Goal: Information Seeking & Learning: Learn about a topic

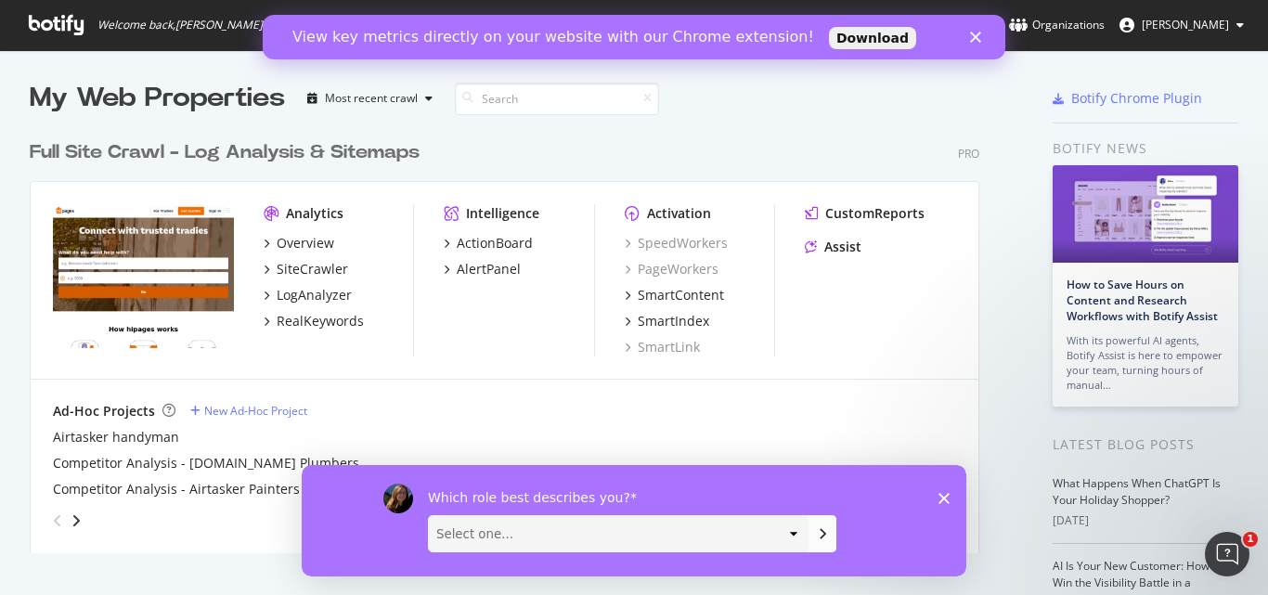
click at [1198, 21] on span "[PERSON_NAME]" at bounding box center [1185, 25] width 87 height 16
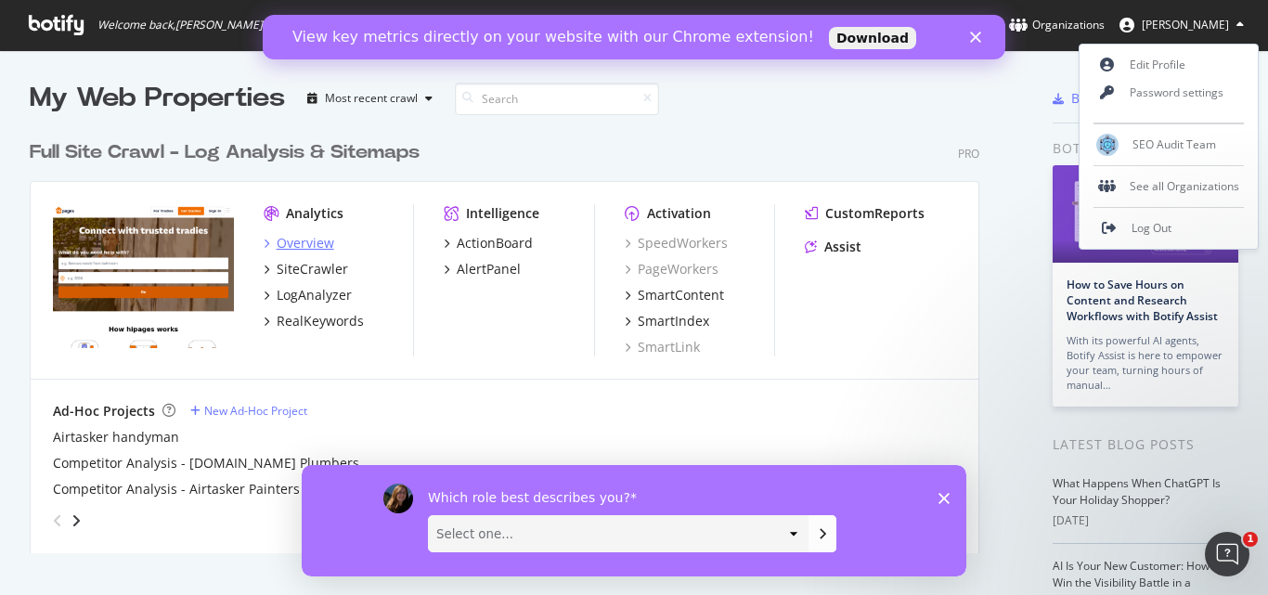
click at [304, 238] on div "Overview" at bounding box center [306, 243] width 58 height 19
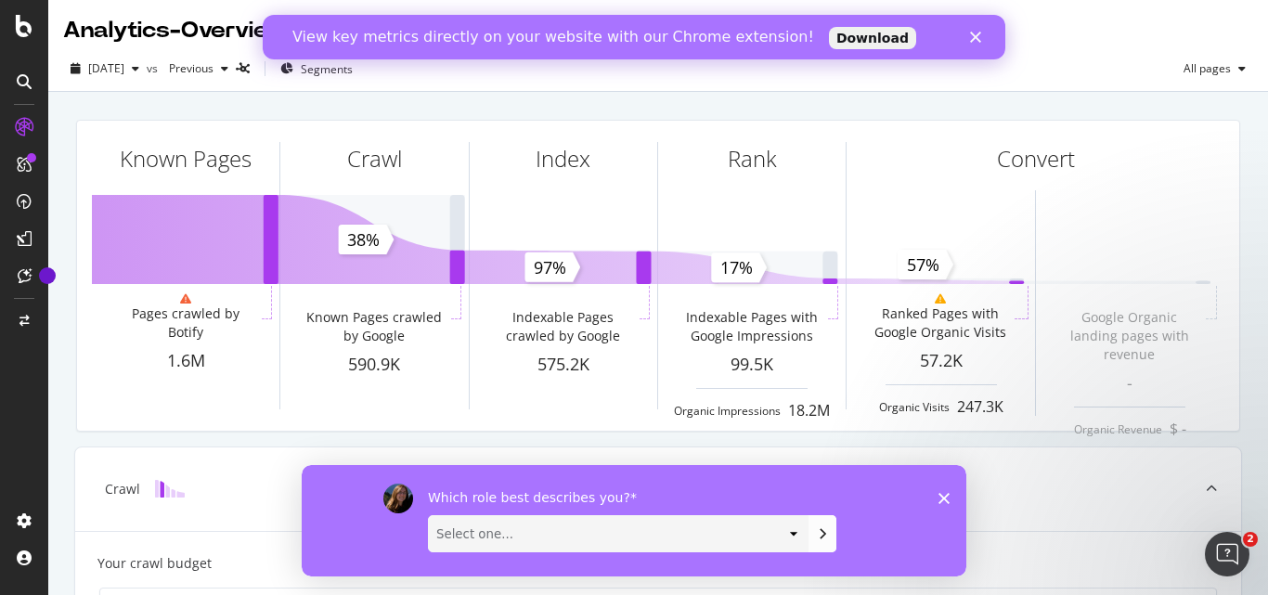
click at [977, 35] on polygon "Close" at bounding box center [975, 37] width 11 height 11
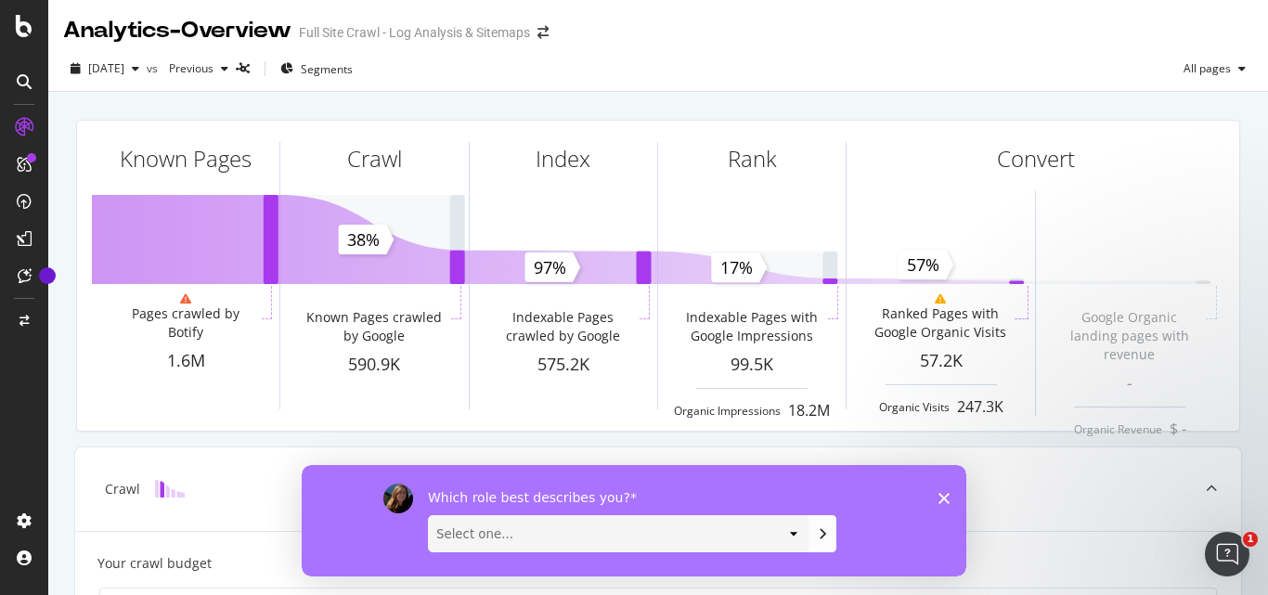
click at [945, 501] on icon "Close survey" at bounding box center [944, 497] width 11 height 11
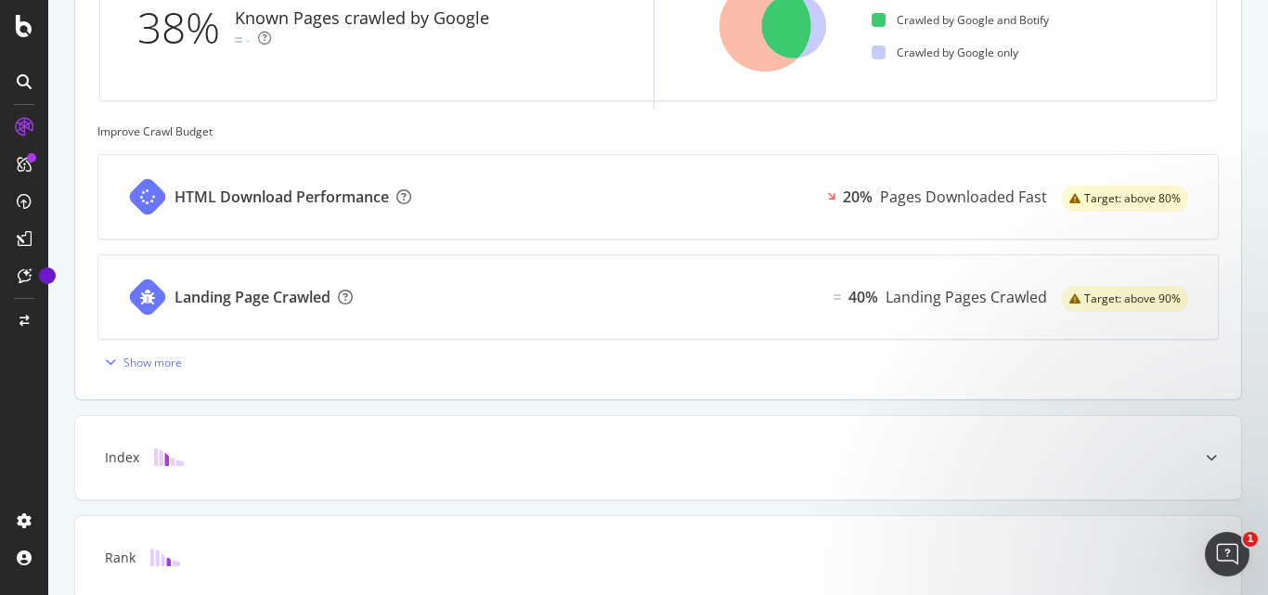
scroll to position [382, 0]
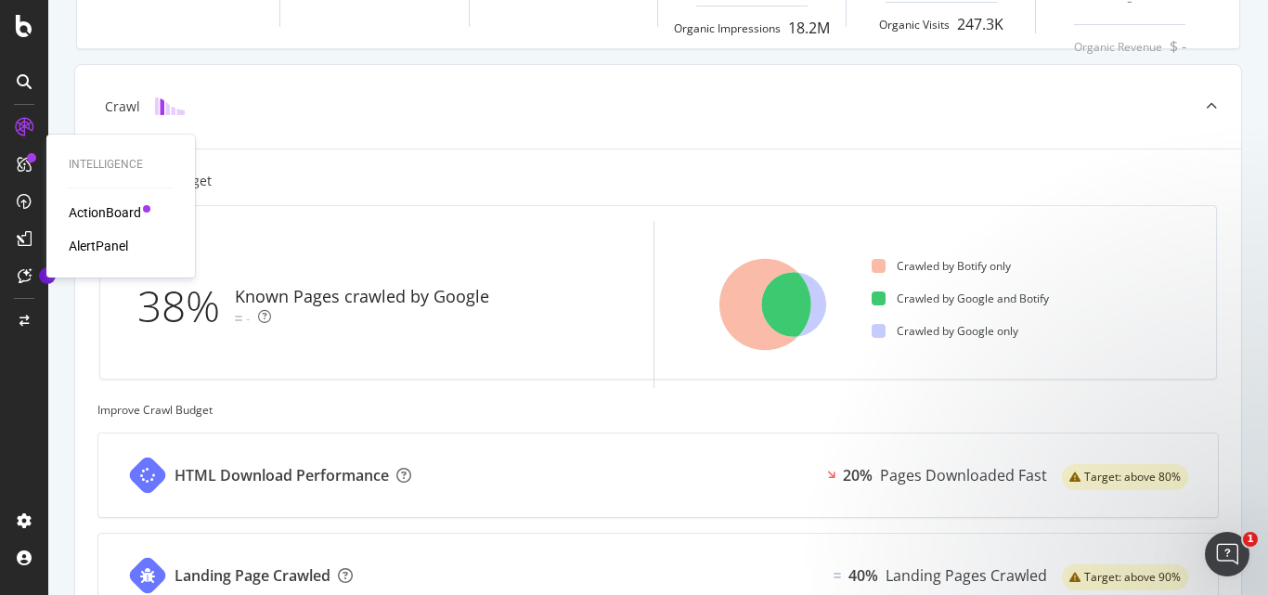
click at [97, 209] on div "ActionBoard" at bounding box center [105, 212] width 72 height 19
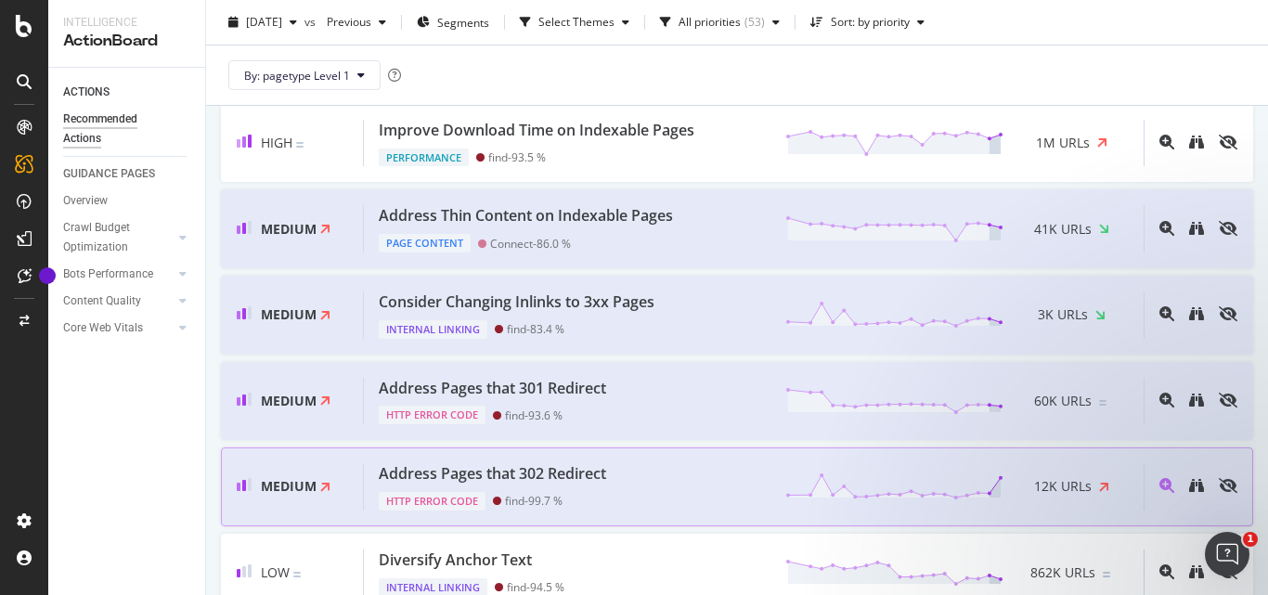
scroll to position [279, 0]
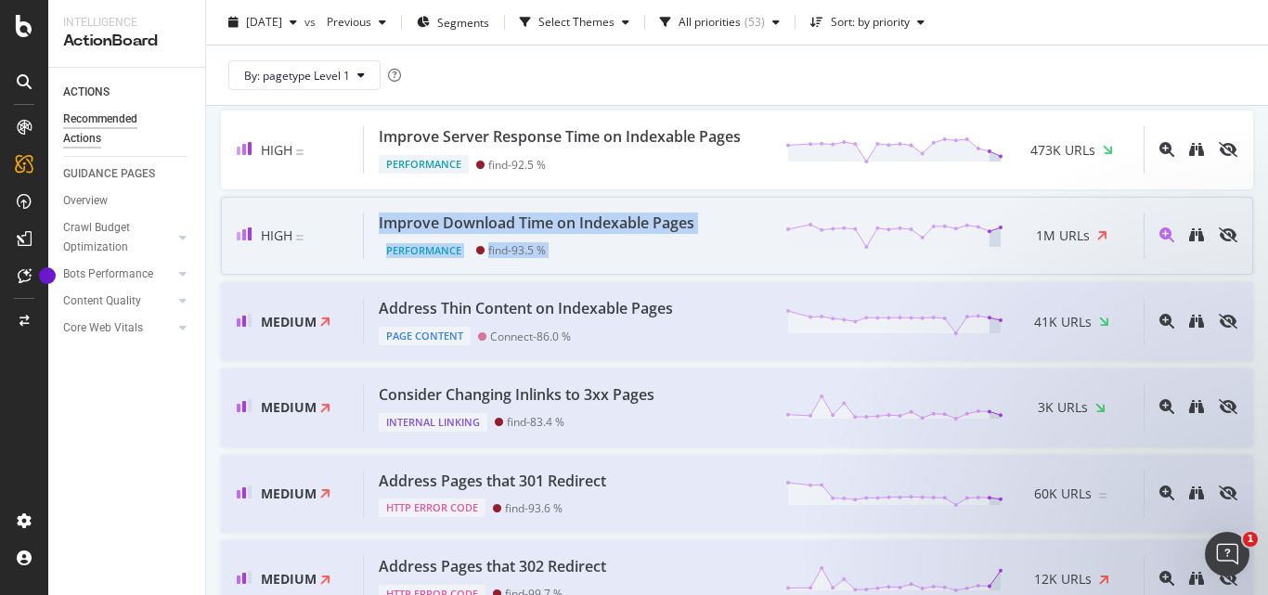
drag, startPoint x: 370, startPoint y: 227, endPoint x: 732, endPoint y: 231, distance: 361.1
click at [732, 231] on div "Improve Download Time on Indexable Pages Performance find - 93.5 % 1M URLs" at bounding box center [754, 236] width 780 height 47
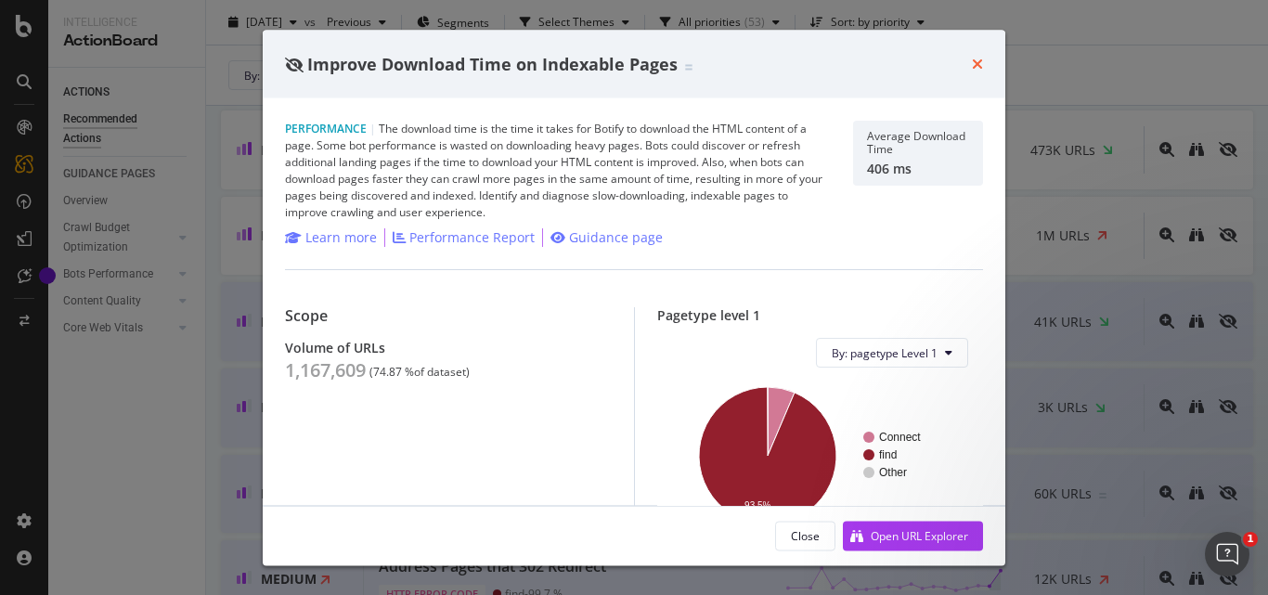
click at [975, 63] on icon "times" at bounding box center [977, 64] width 11 height 15
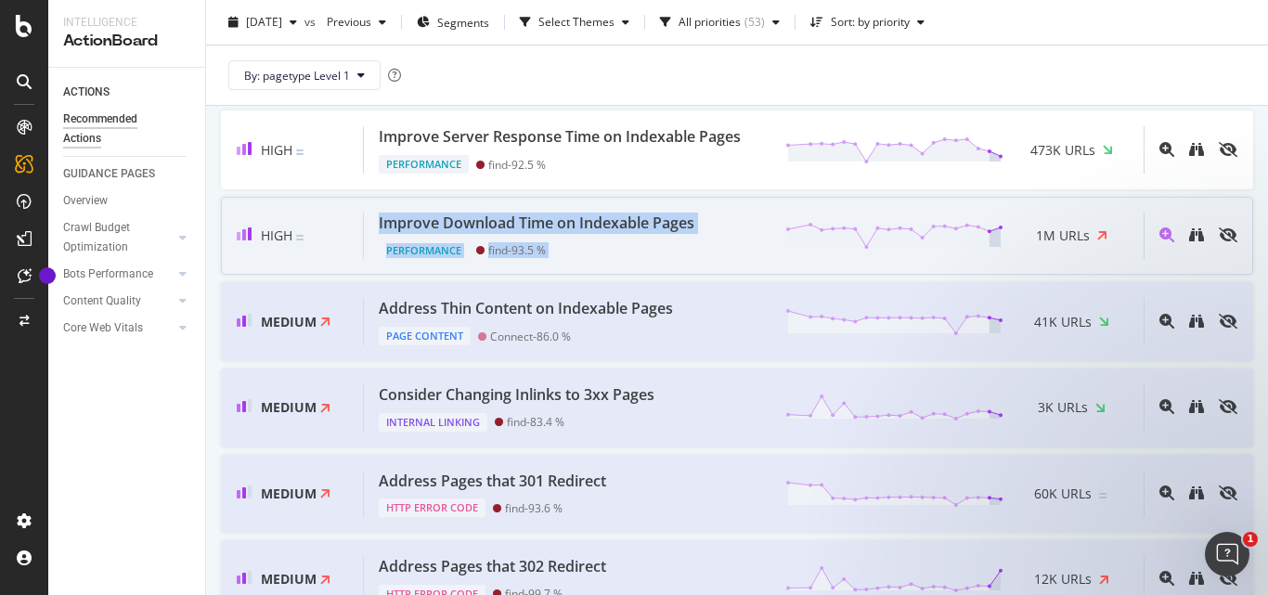
click at [538, 228] on div "Improve Download Time on Indexable Pages" at bounding box center [537, 223] width 316 height 21
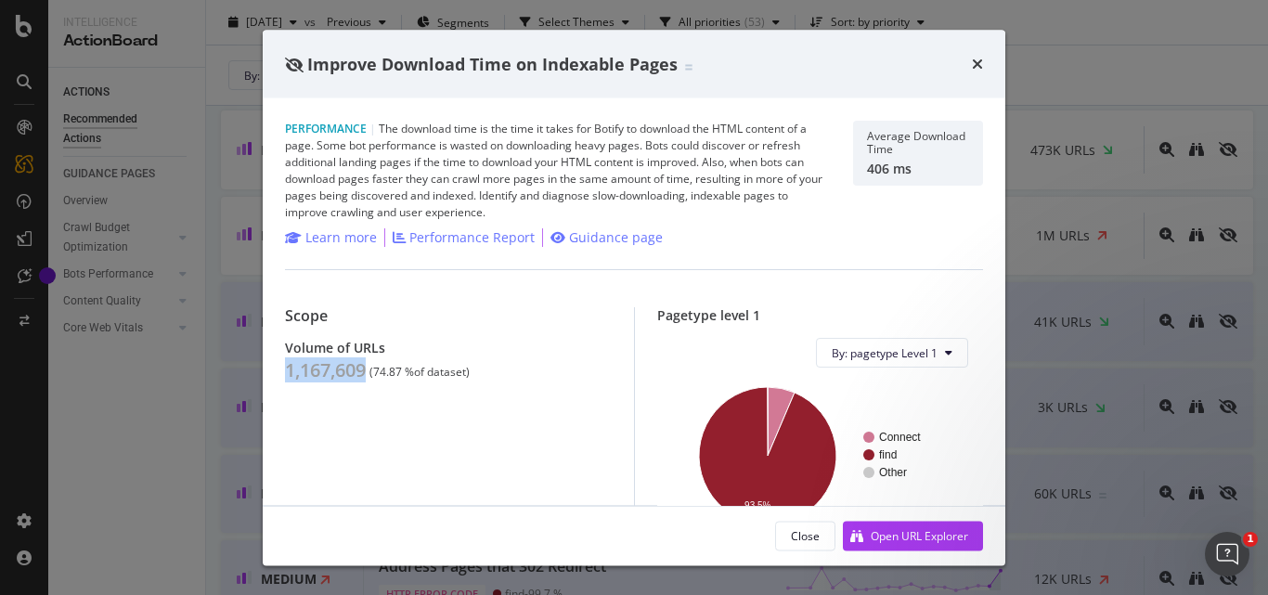
drag, startPoint x: 284, startPoint y: 369, endPoint x: 366, endPoint y: 366, distance: 81.7
click at [366, 366] on div "Performance | The download time is the time it takes for Botify to download the…" at bounding box center [634, 301] width 743 height 407
copy div "1,167,609"
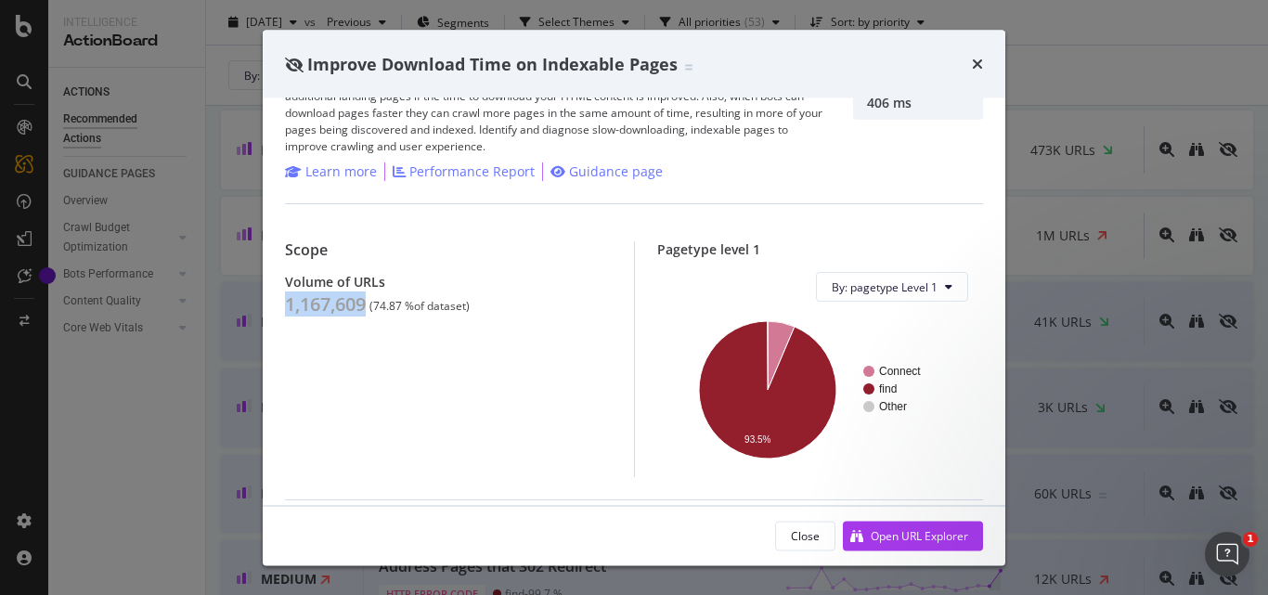
scroll to position [186, 0]
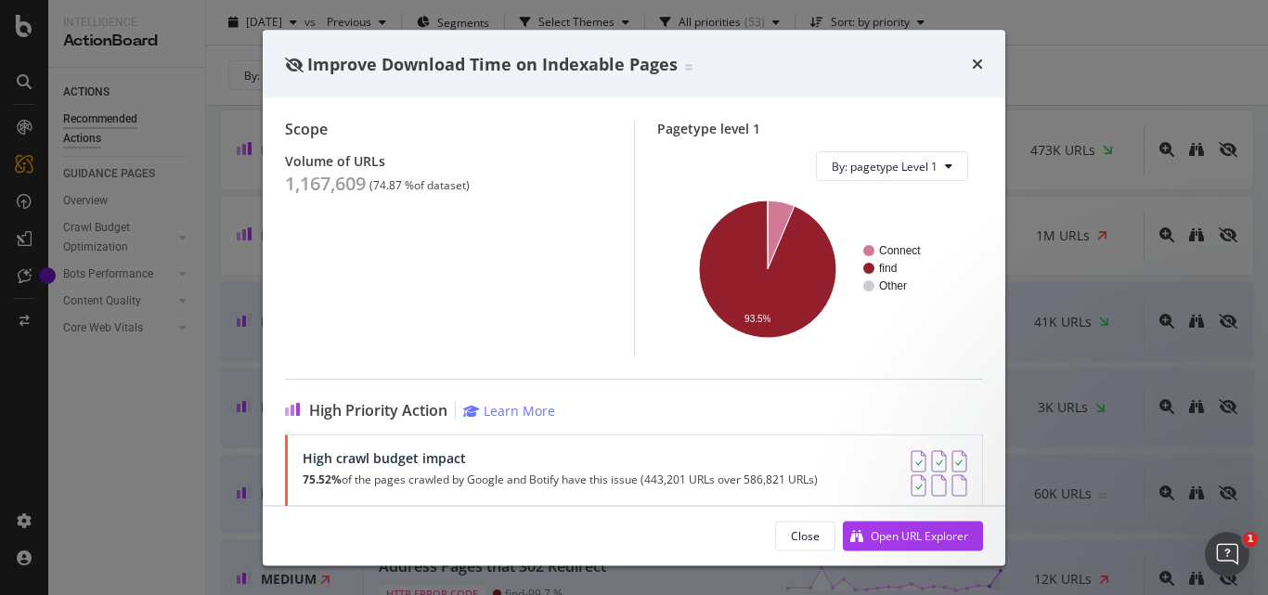
click at [966, 66] on div "Improve Download Time on Indexable Pages" at bounding box center [634, 64] width 698 height 24
click at [978, 66] on icon "times" at bounding box center [977, 64] width 11 height 15
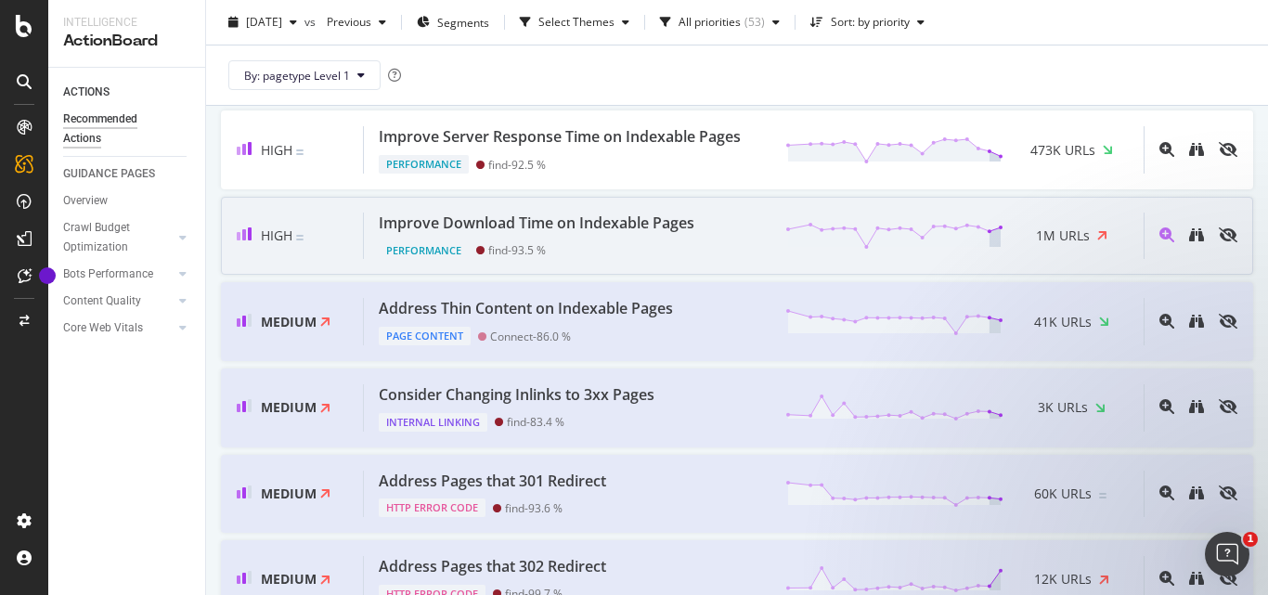
click at [525, 251] on div "find - 93.5 %" at bounding box center [517, 250] width 58 height 14
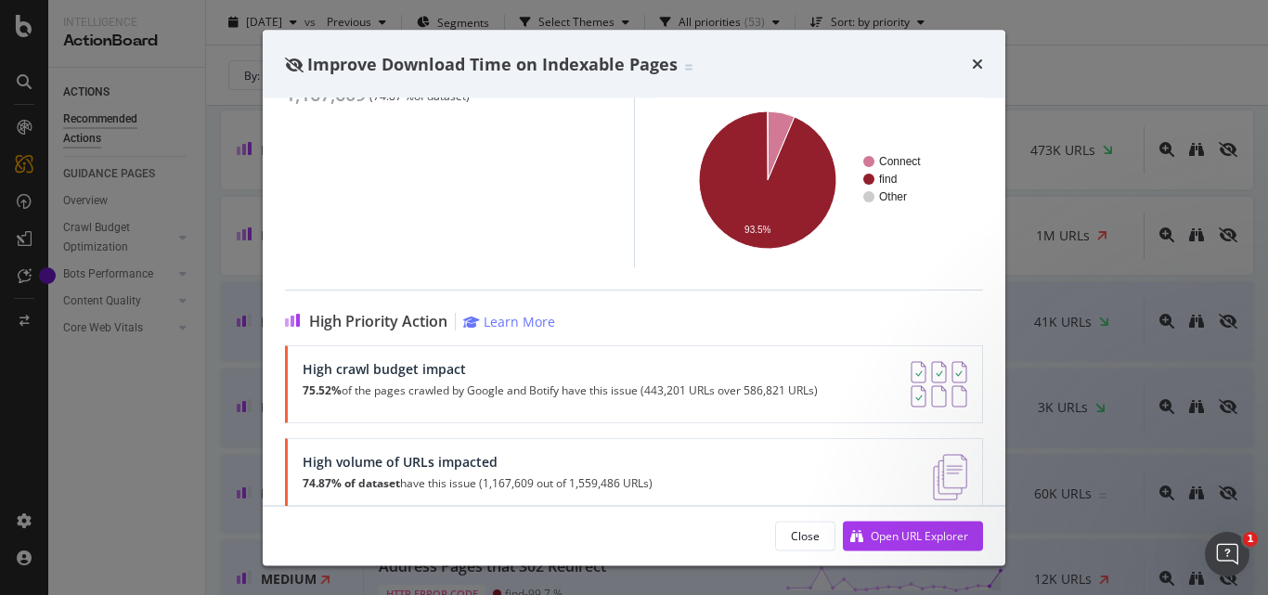
scroll to position [279, 0]
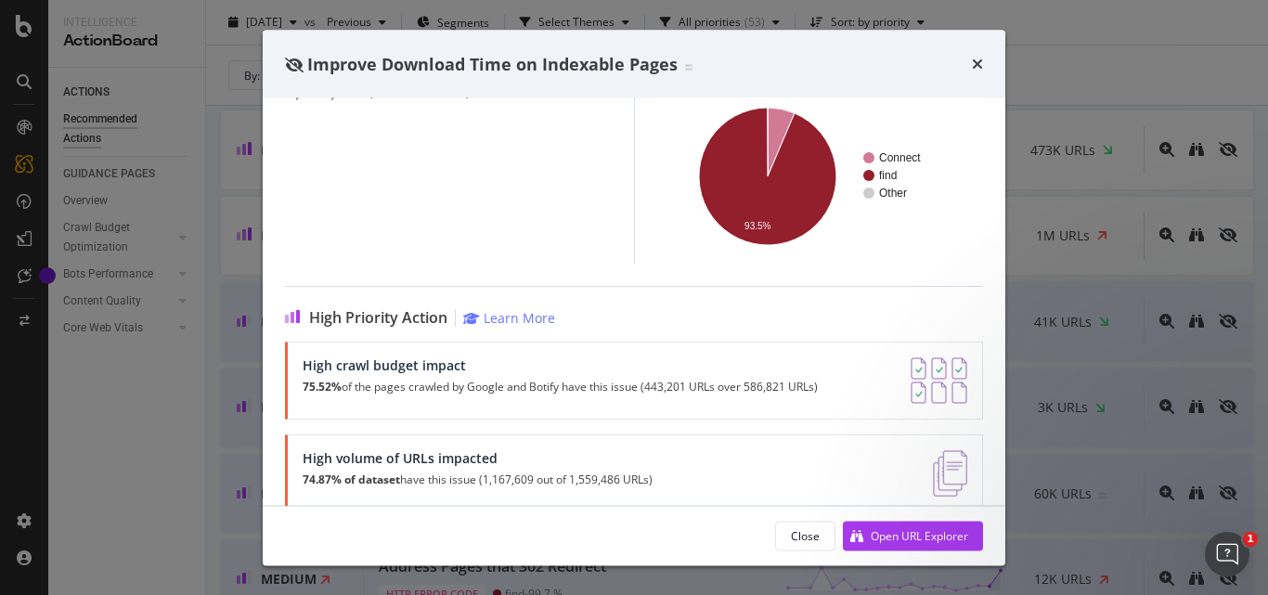
click at [984, 70] on div "Improve Download Time on Indexable Pages" at bounding box center [634, 64] width 743 height 69
click at [978, 66] on icon "times" at bounding box center [977, 64] width 11 height 15
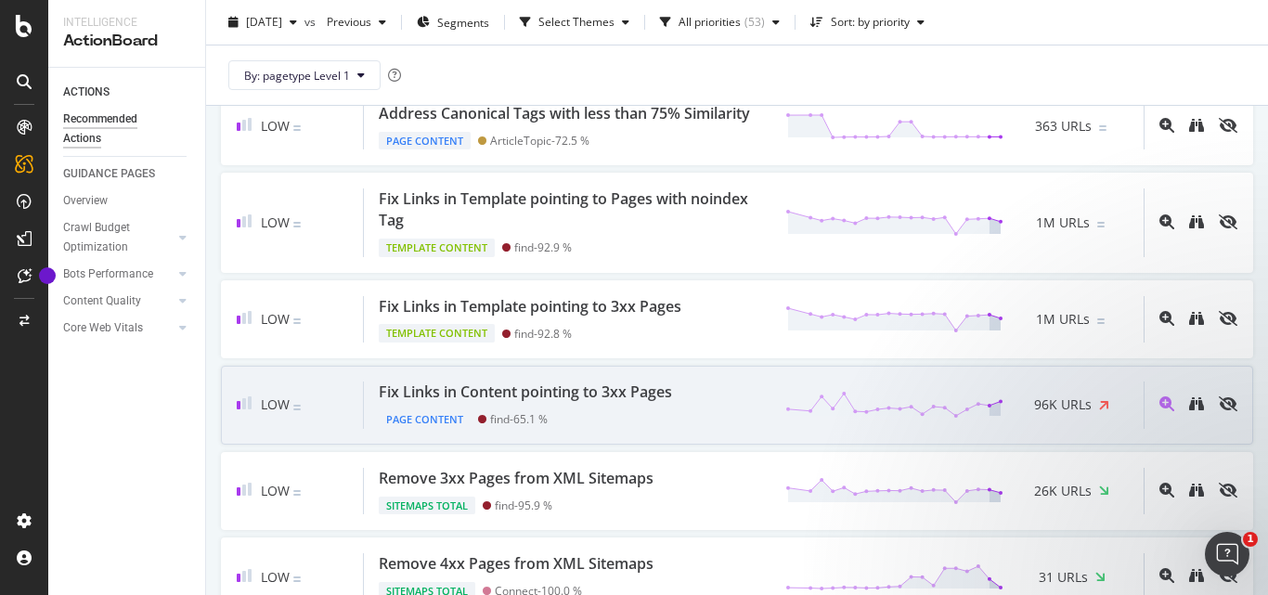
scroll to position [1764, 0]
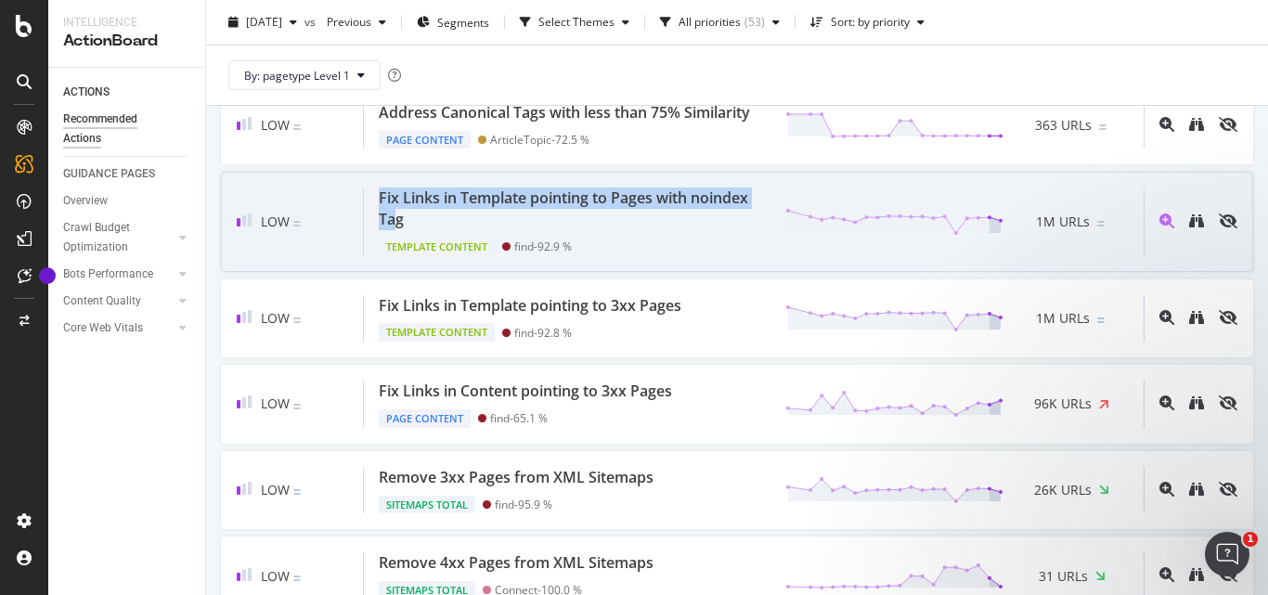
drag, startPoint x: 368, startPoint y: 210, endPoint x: 460, endPoint y: 232, distance: 95.5
click at [460, 232] on div "Fix Links in Template pointing to Pages with noindex Tag Template Content find …" at bounding box center [754, 222] width 780 height 68
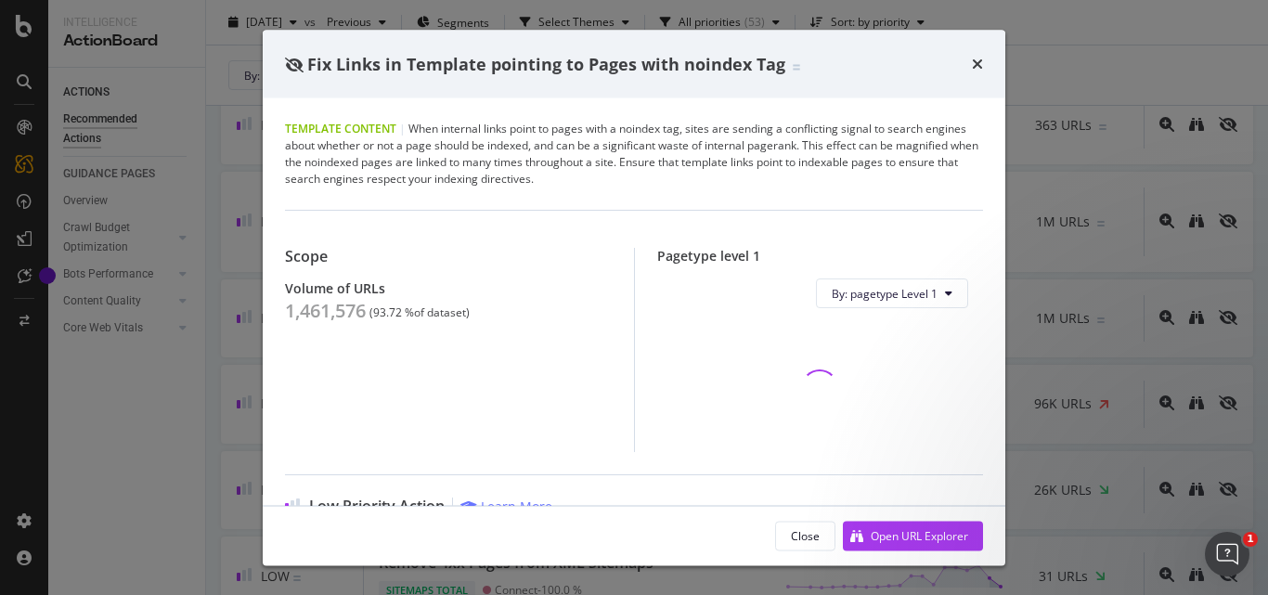
drag, startPoint x: 460, startPoint y: 232, endPoint x: 371, endPoint y: 301, distance: 112.5
click at [371, 301] on div "1,461,576 ( 93.72 % of dataset )" at bounding box center [448, 311] width 327 height 22
click at [284, 312] on div "Template Content | When internal links point to pages with a noindex tag, sites…" at bounding box center [634, 301] width 743 height 407
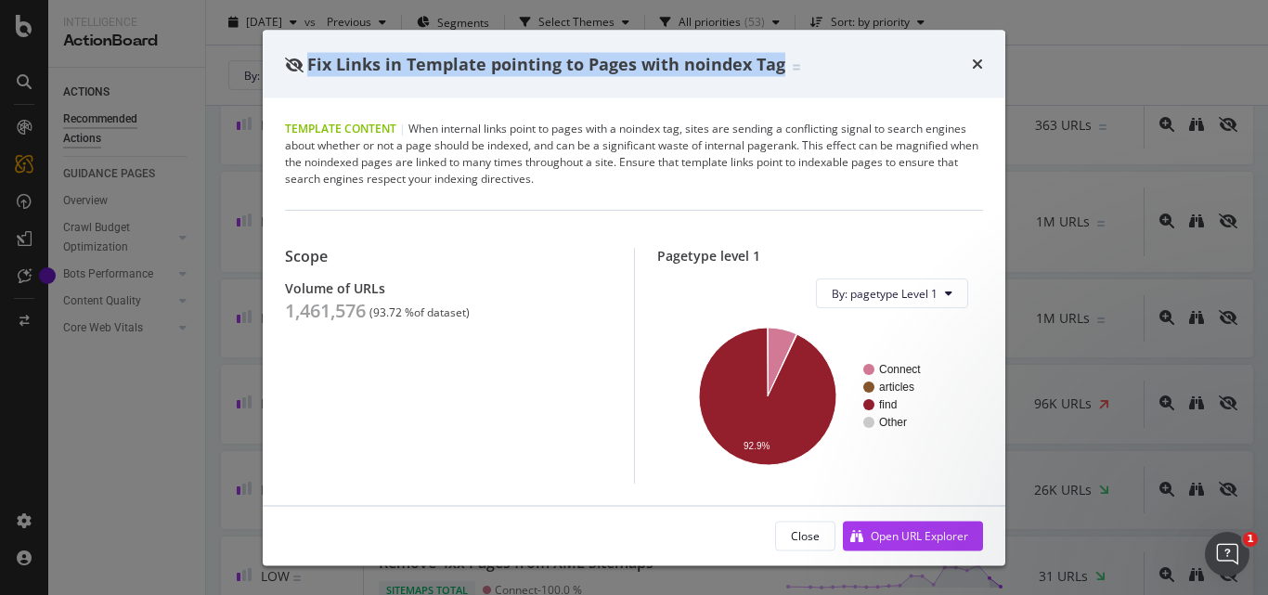
drag, startPoint x: 308, startPoint y: 66, endPoint x: 778, endPoint y: 61, distance: 469.8
click at [778, 61] on span "Fix Links in Template pointing to Pages with noindex Tag" at bounding box center [546, 63] width 478 height 22
copy span "Fix Links in Template pointing to Pages with noindex Tag"
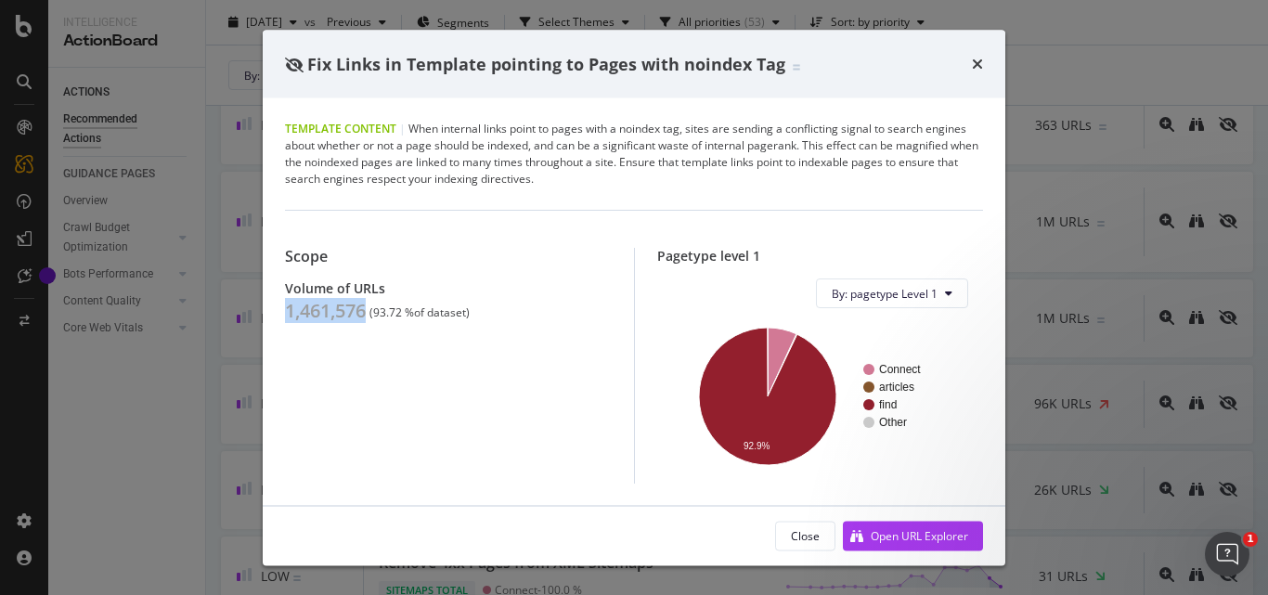
drag, startPoint x: 282, startPoint y: 311, endPoint x: 370, endPoint y: 308, distance: 88.2
click at [370, 308] on div "Template Content | When internal links point to pages with a noindex tag, sites…" at bounding box center [634, 301] width 743 height 407
copy div "1,461,576"
click at [978, 69] on icon "times" at bounding box center [977, 64] width 11 height 15
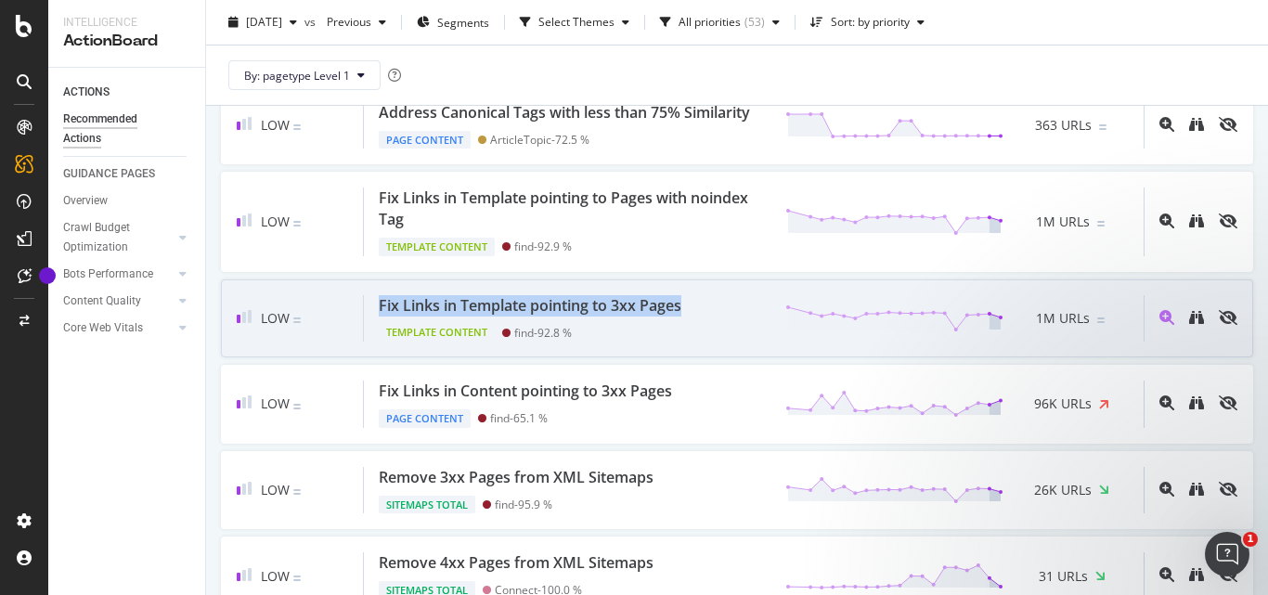
drag, startPoint x: 369, startPoint y: 325, endPoint x: 723, endPoint y: 330, distance: 353.7
click at [723, 330] on div "Fix Links in Template pointing to 3xx Pages Template Content find - 92.8 % 1M U…" at bounding box center [754, 318] width 780 height 47
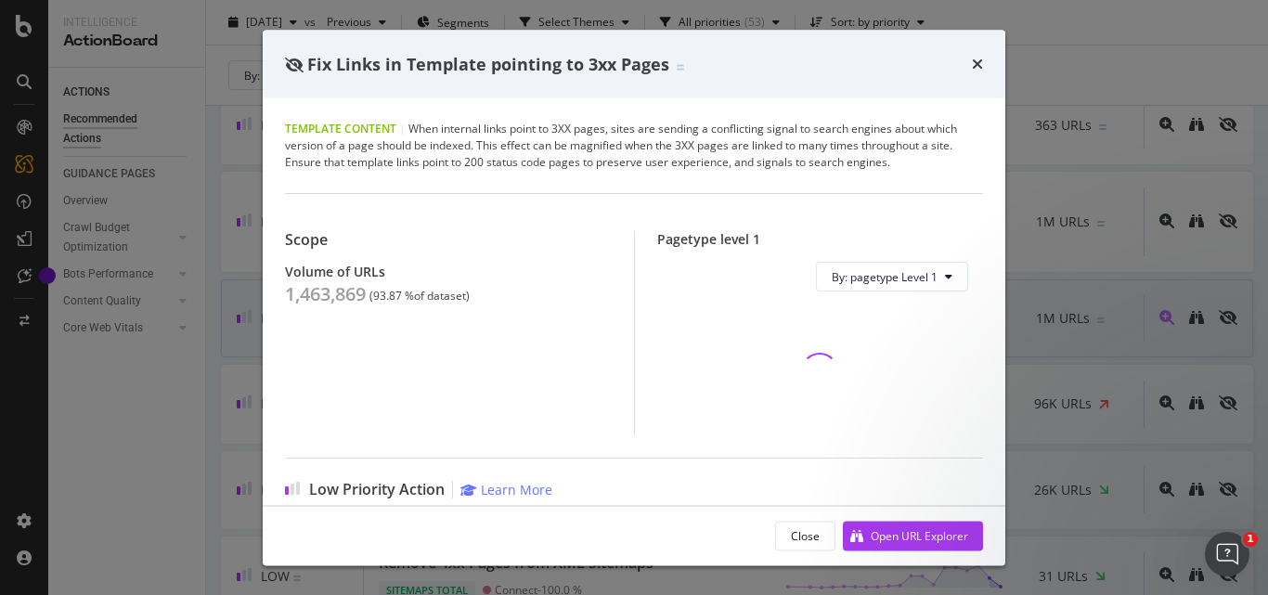
click at [672, 325] on div "modal" at bounding box center [820, 371] width 297 height 130
drag, startPoint x: 305, startPoint y: 68, endPoint x: 665, endPoint y: 68, distance: 359.3
click at [665, 68] on div "Fix Links in Template pointing to 3xx Pages" at bounding box center [484, 64] width 399 height 24
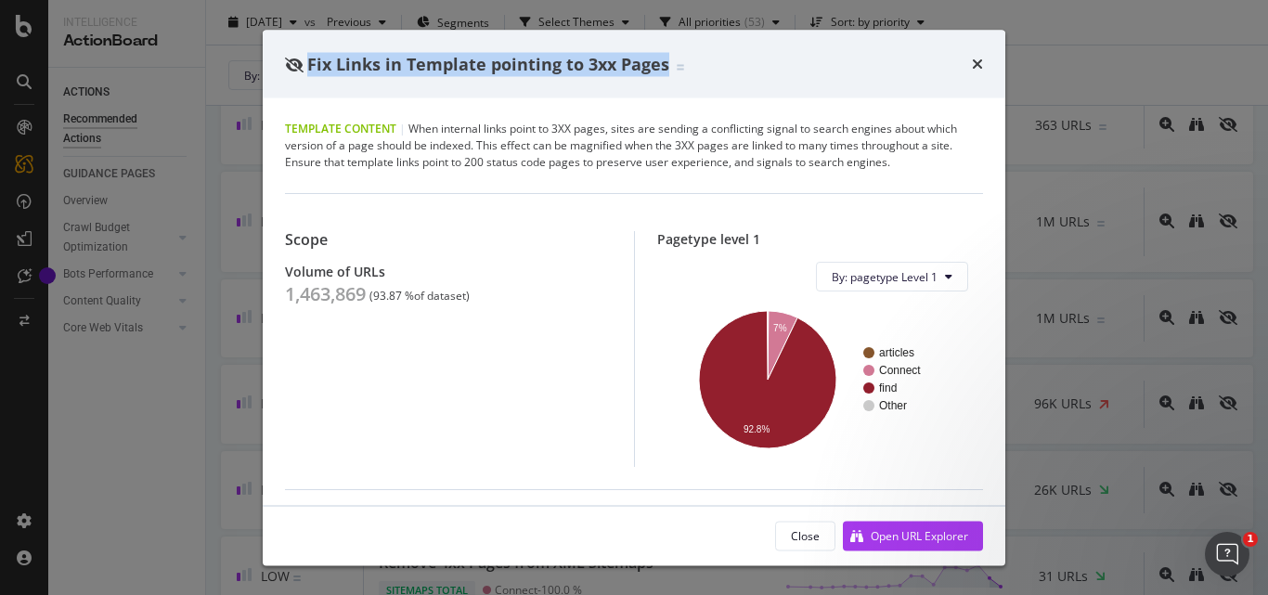
copy span "Fix Links in Template pointing to 3xx Pages"
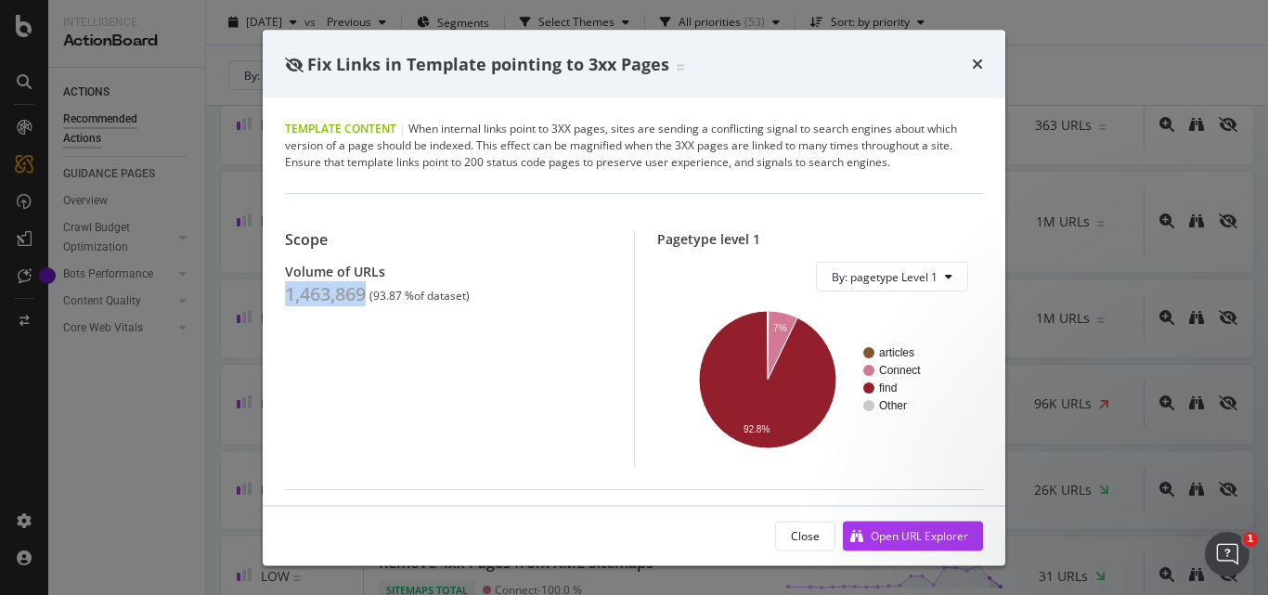
drag, startPoint x: 285, startPoint y: 290, endPoint x: 369, endPoint y: 290, distance: 83.6
click at [366, 290] on div "1,463,869" at bounding box center [325, 294] width 81 height 22
copy div "1,463,869"
click at [978, 59] on icon "times" at bounding box center [977, 64] width 11 height 15
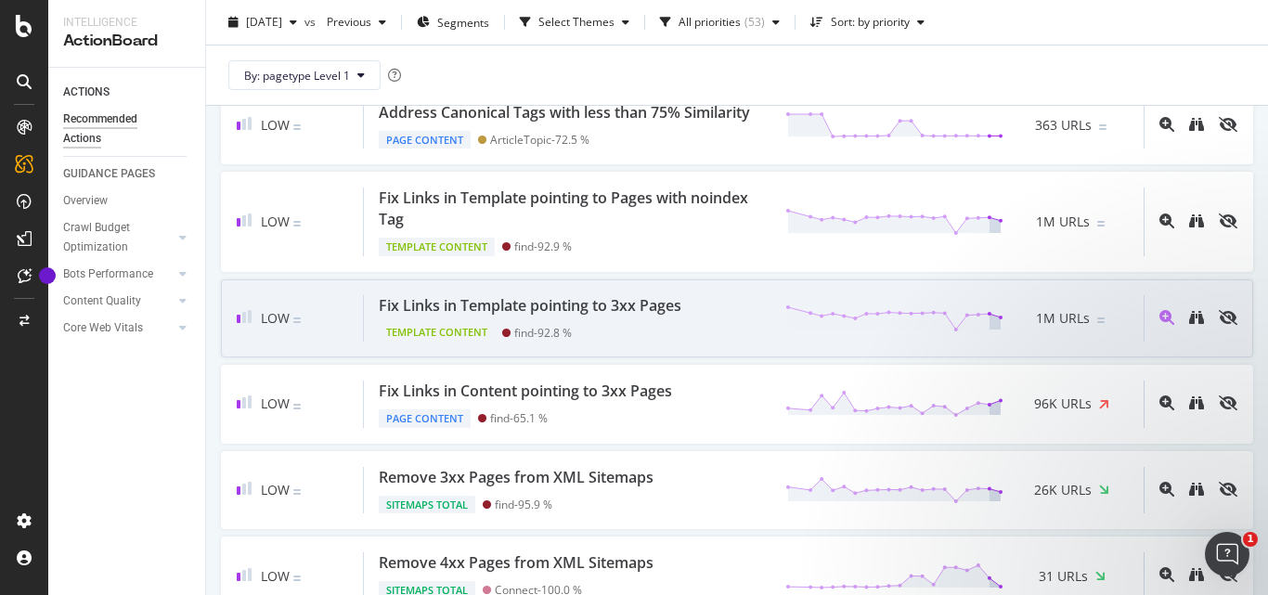
click at [622, 317] on div "Fix Links in Template pointing to 3xx Pages" at bounding box center [530, 305] width 303 height 21
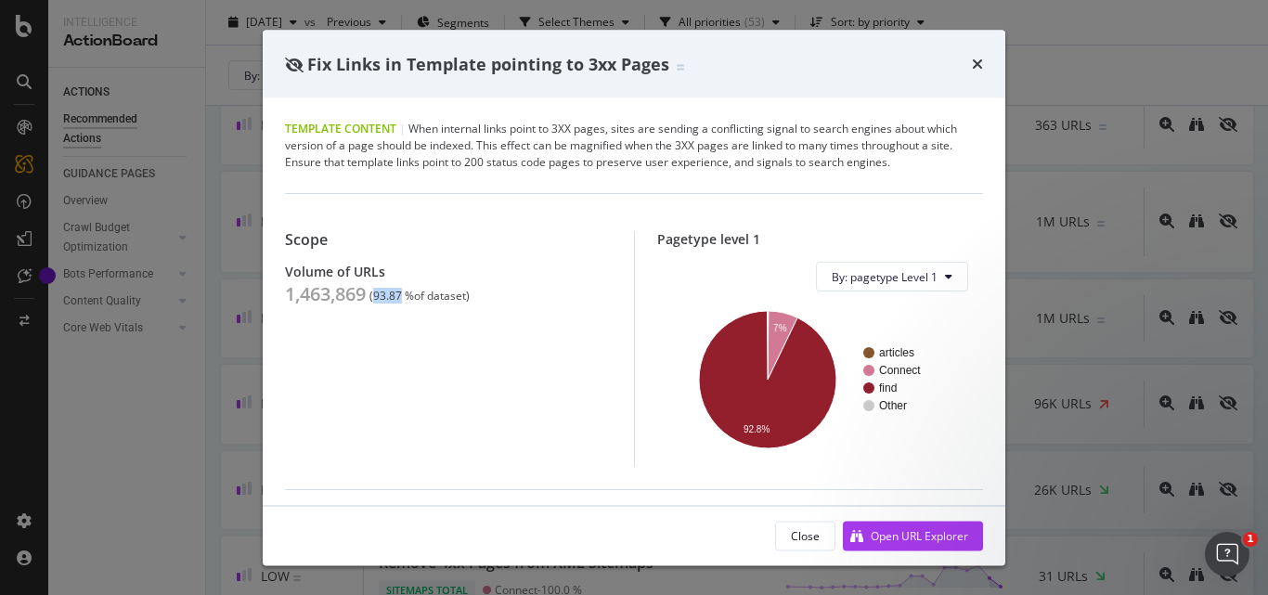
drag, startPoint x: 376, startPoint y: 293, endPoint x: 402, endPoint y: 291, distance: 26.1
click at [402, 291] on div "( 93.87 % of dataset )" at bounding box center [419, 296] width 100 height 13
copy div "93.87"
click at [980, 65] on icon "times" at bounding box center [977, 64] width 11 height 15
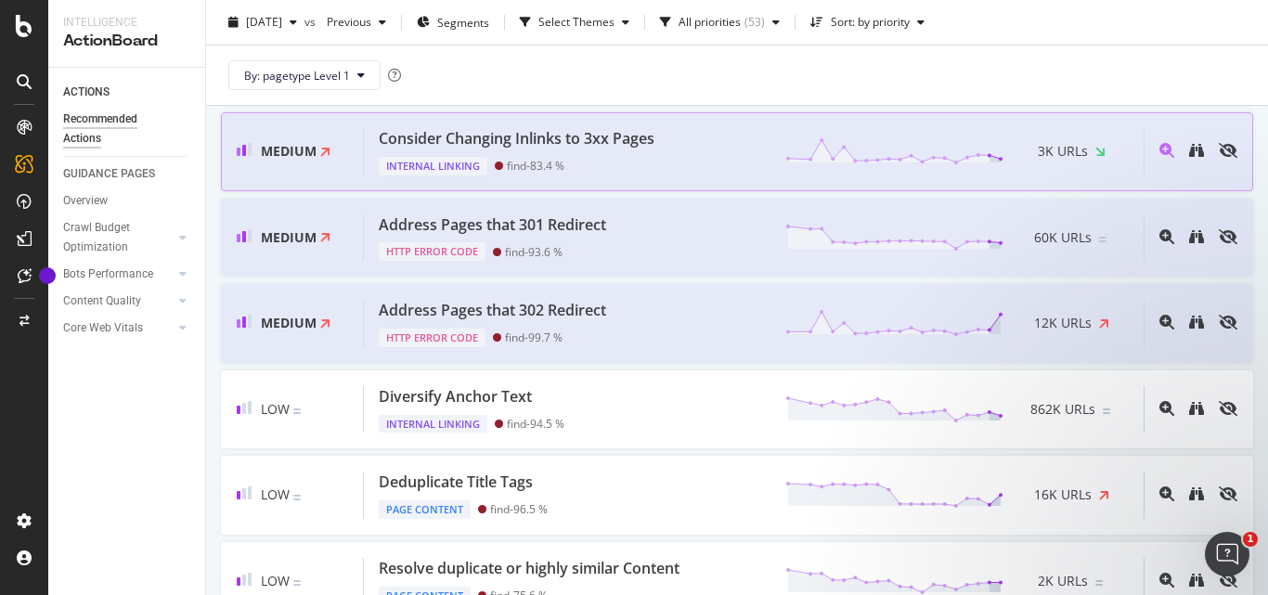
scroll to position [557, 0]
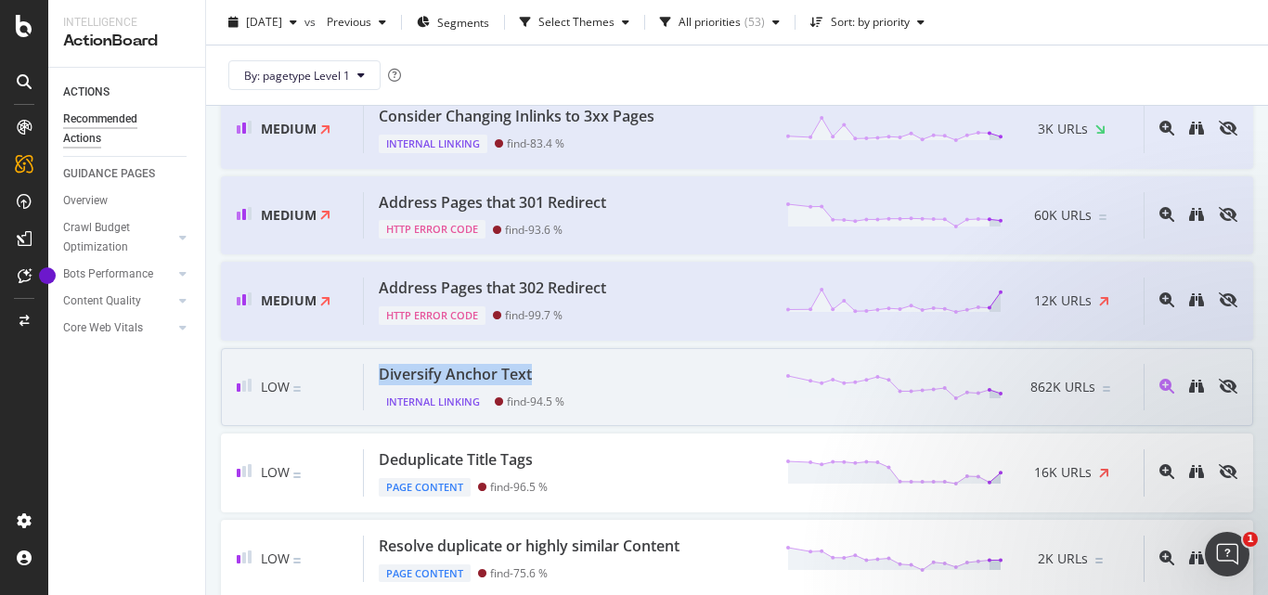
drag, startPoint x: 369, startPoint y: 365, endPoint x: 556, endPoint y: 370, distance: 186.7
click at [556, 370] on div "Diversify Anchor Text Internal Linking find - 94.5 % 862K URLs" at bounding box center [754, 387] width 780 height 47
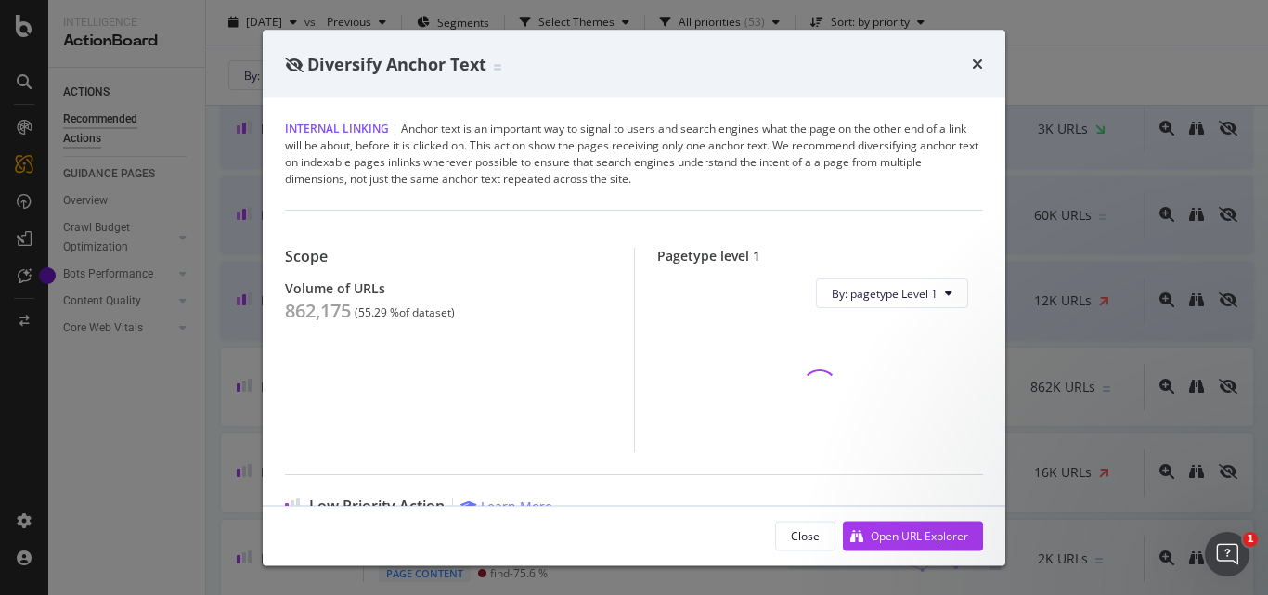
click at [401, 62] on span "Diversify Anchor Text" at bounding box center [396, 63] width 179 height 22
copy span "Diversify Anchor Text"
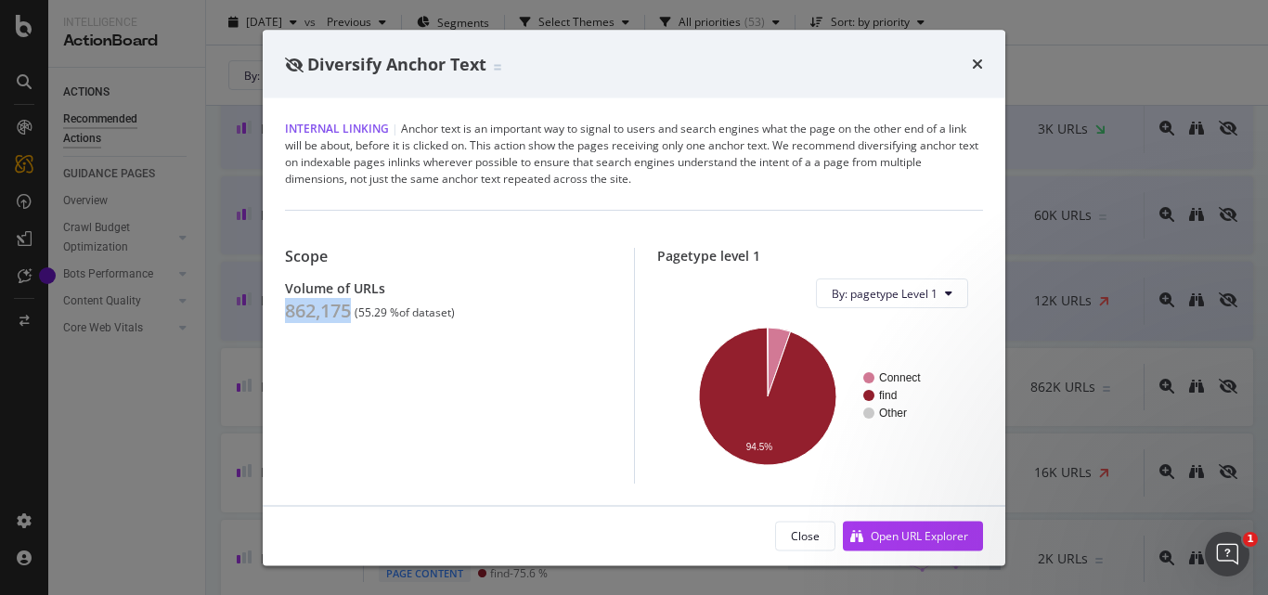
drag, startPoint x: 280, startPoint y: 313, endPoint x: 351, endPoint y: 307, distance: 70.8
click at [351, 307] on div "Internal Linking | Anchor text is an important way to signal to users and searc…" at bounding box center [634, 301] width 743 height 407
copy div "862,175"
drag, startPoint x: 359, startPoint y: 313, endPoint x: 387, endPoint y: 310, distance: 28.0
click at [387, 310] on div "( 55.29 % of dataset )" at bounding box center [405, 312] width 100 height 13
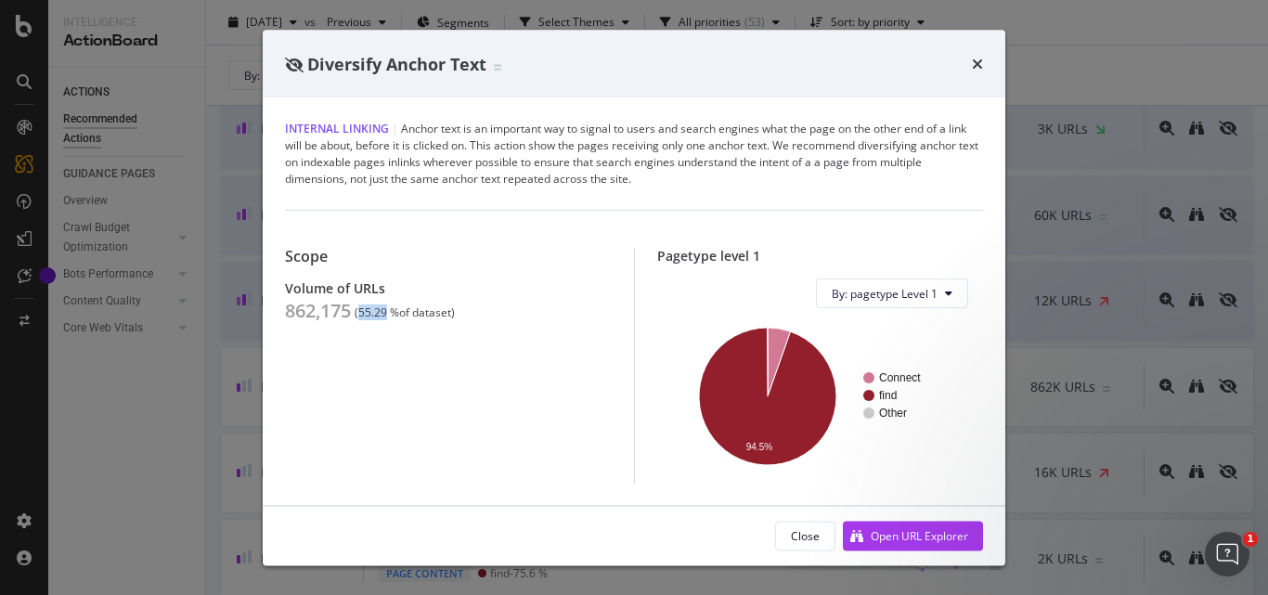
copy div "55.29"
click at [975, 62] on icon "times" at bounding box center [977, 64] width 11 height 15
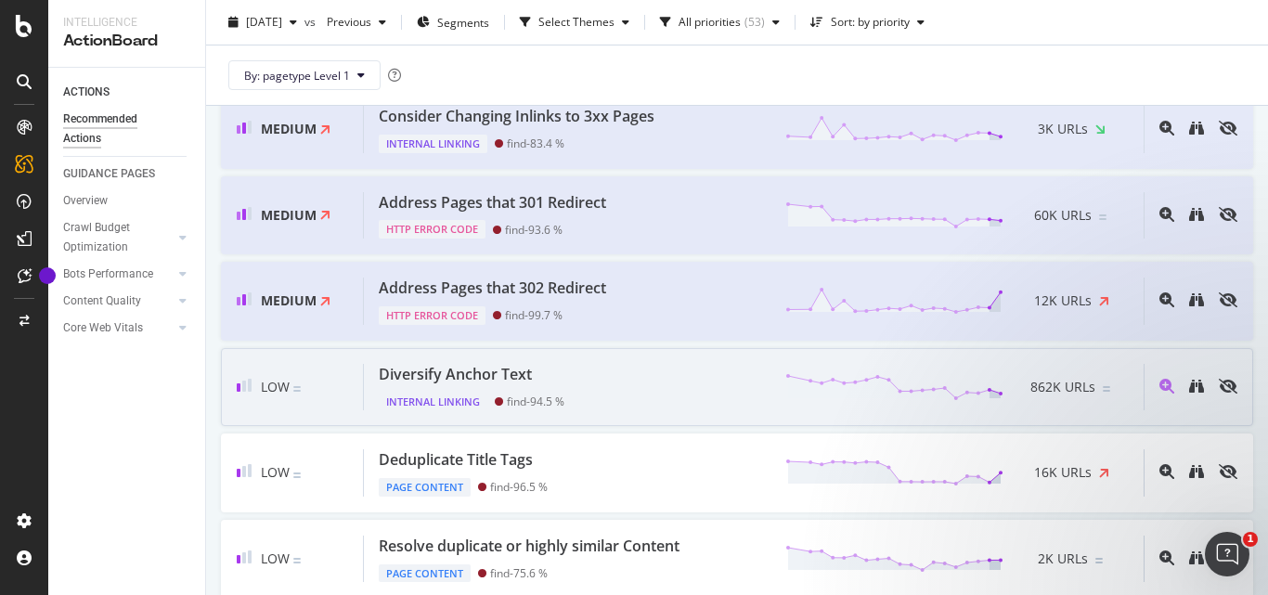
click at [688, 368] on div "Diversify Anchor Text Internal Linking find - 94.5 % 862K URLs" at bounding box center [754, 387] width 780 height 47
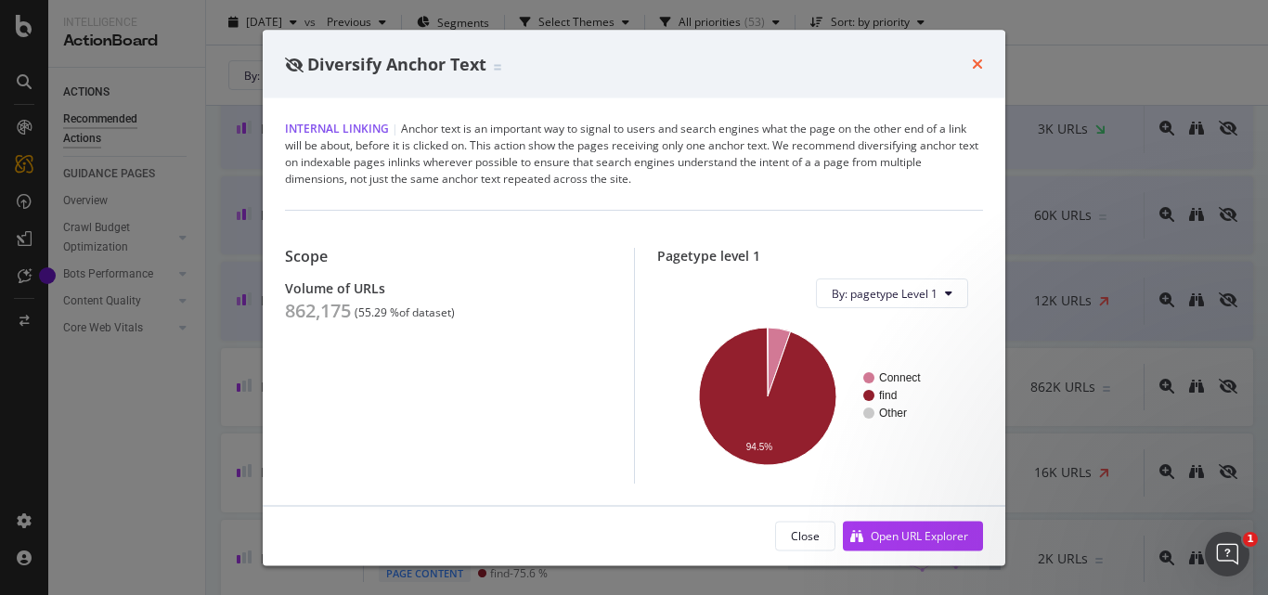
click at [977, 69] on icon "times" at bounding box center [977, 64] width 11 height 15
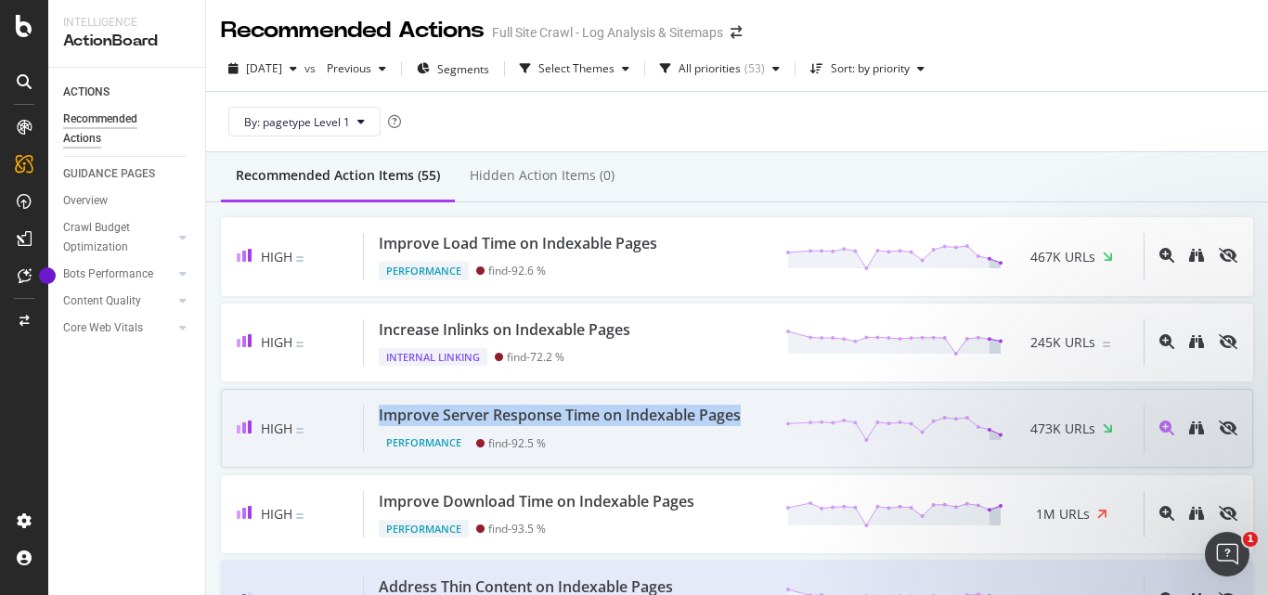
drag, startPoint x: 380, startPoint y: 414, endPoint x: 738, endPoint y: 426, distance: 358.5
click at [738, 426] on div "Improve Server Response Time on Indexable Pages Performance find - 92.5 % 473K …" at bounding box center [754, 428] width 780 height 47
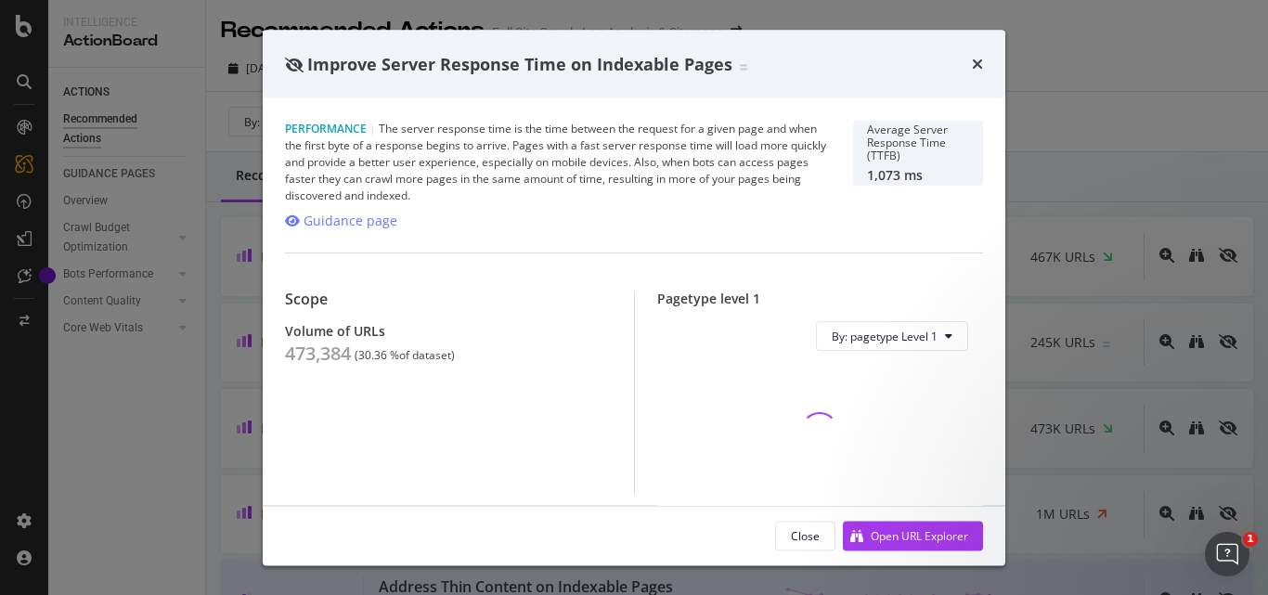
click at [445, 62] on span "Improve Server Response Time on Indexable Pages" at bounding box center [519, 63] width 425 height 22
click at [445, 61] on span "Improve Server Response Time on Indexable Pages" at bounding box center [519, 63] width 425 height 22
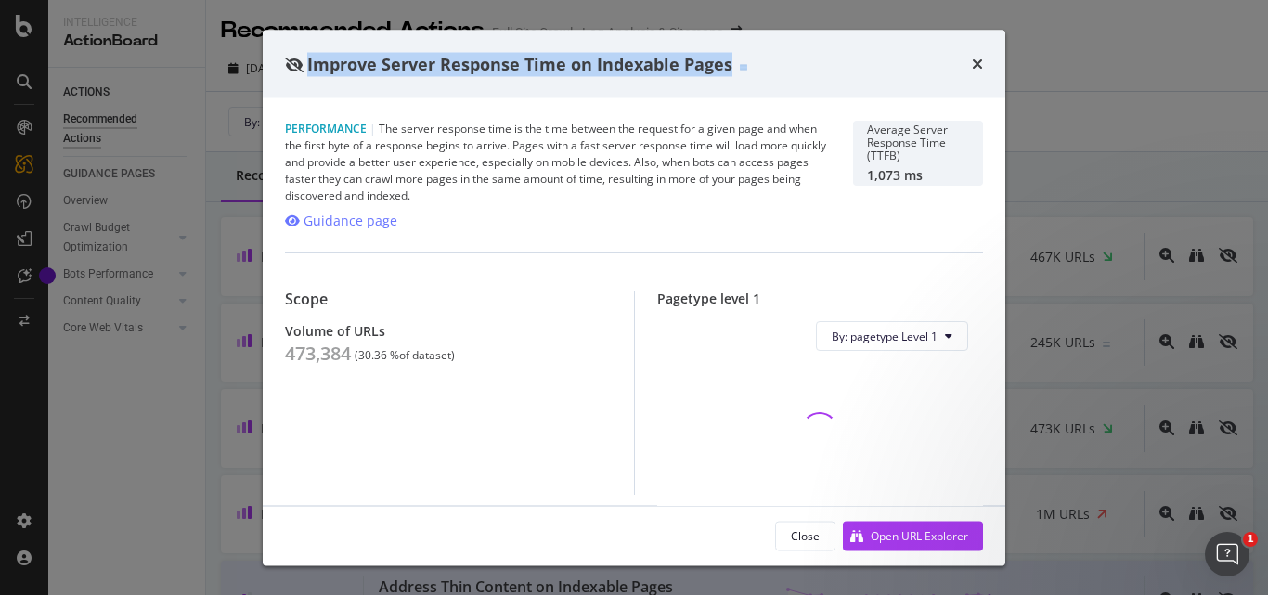
click at [445, 61] on span "Improve Server Response Time on Indexable Pages" at bounding box center [519, 63] width 425 height 22
copy span "Improve Server Response Time on Indexable Pages"
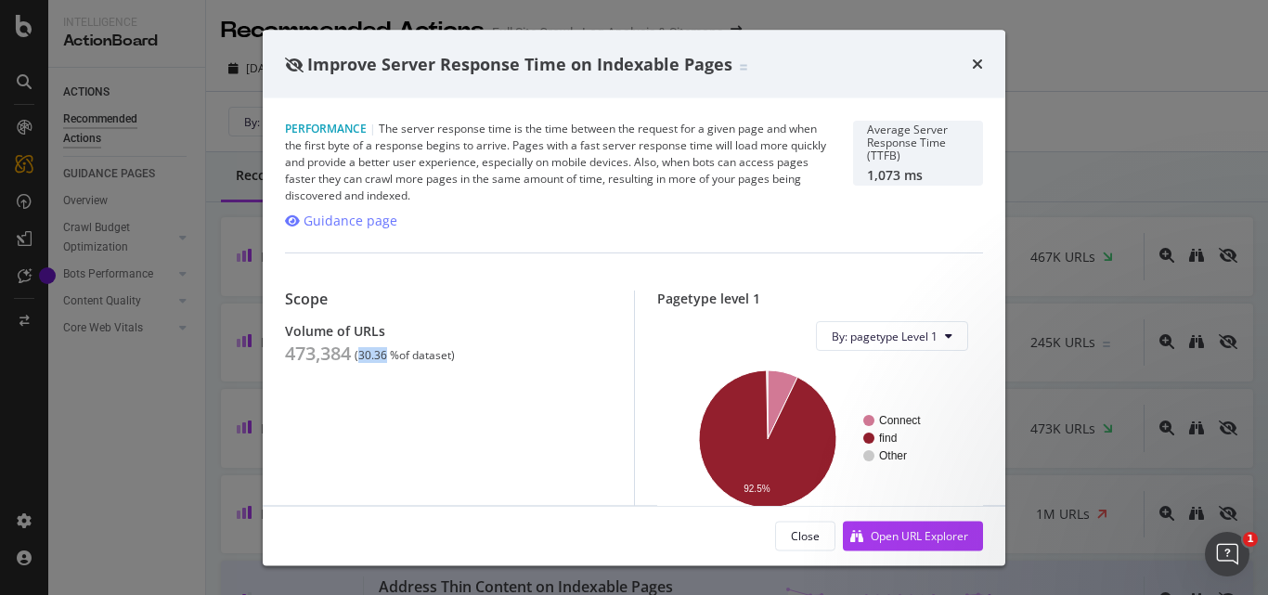
drag, startPoint x: 361, startPoint y: 355, endPoint x: 388, endPoint y: 357, distance: 27.1
click at [388, 357] on div "( 30.36 % of dataset )" at bounding box center [405, 355] width 100 height 13
drag, startPoint x: 281, startPoint y: 356, endPoint x: 352, endPoint y: 350, distance: 70.9
click at [352, 350] on div "Performance | The server response time is the time between the request for a gi…" at bounding box center [634, 301] width 743 height 407
click at [973, 66] on icon "times" at bounding box center [977, 64] width 11 height 15
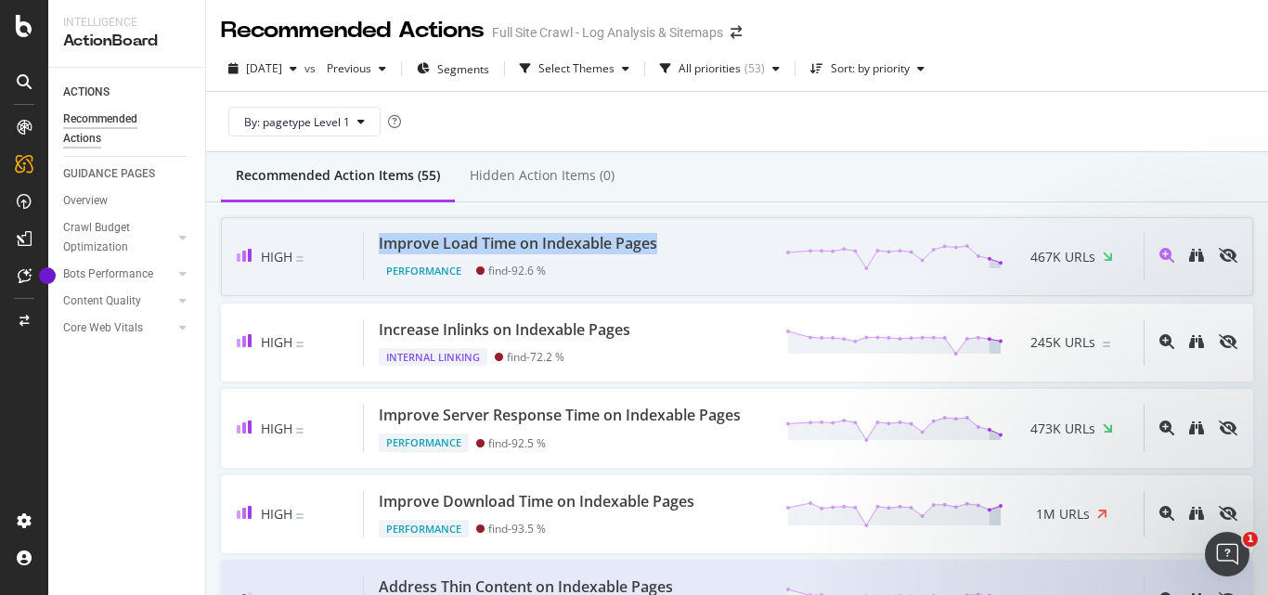
drag, startPoint x: 367, startPoint y: 245, endPoint x: 660, endPoint y: 243, distance: 293.4
click at [660, 243] on div "Improve Load Time on Indexable Pages Performance find - 92.6 % 467K URLs" at bounding box center [754, 256] width 780 height 47
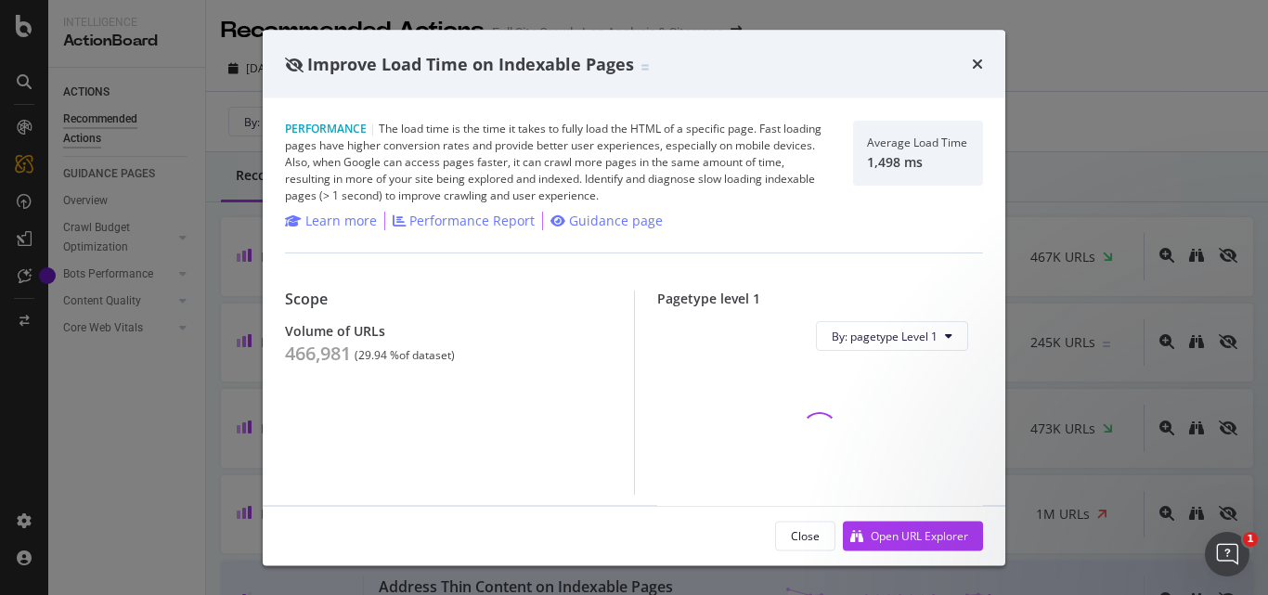
click at [446, 63] on span "Improve Load Time on Indexable Pages" at bounding box center [470, 63] width 327 height 22
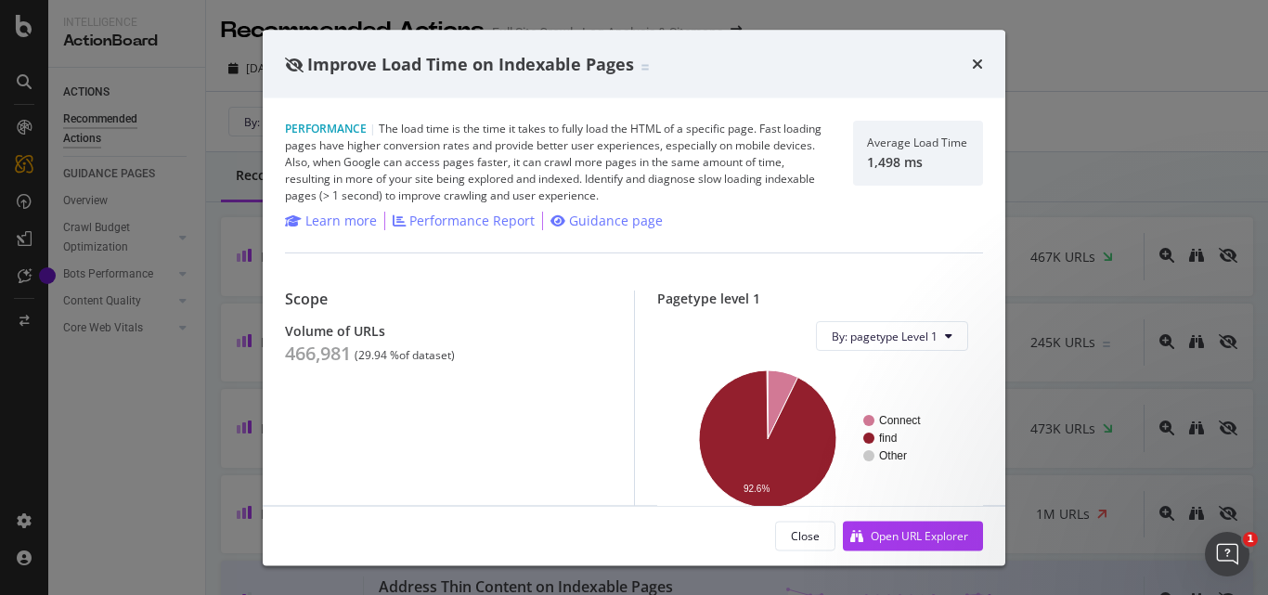
click at [323, 350] on div "466,981" at bounding box center [318, 354] width 66 height 22
click at [322, 350] on div "466,981" at bounding box center [318, 354] width 66 height 22
click at [972, 65] on icon "times" at bounding box center [977, 64] width 11 height 15
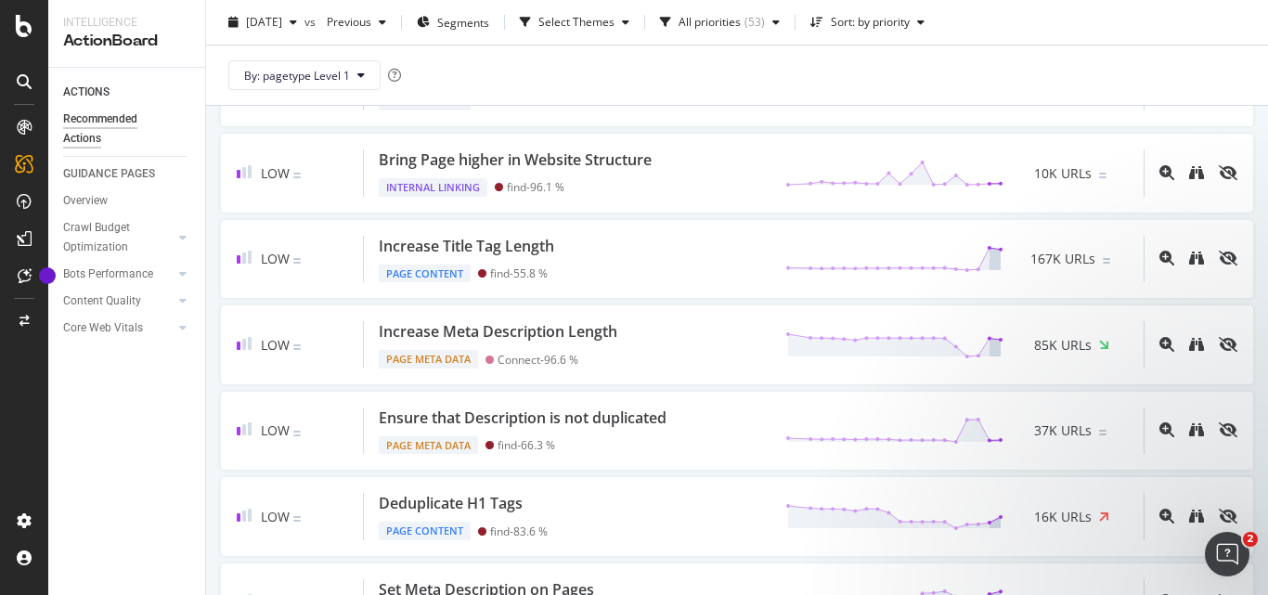
scroll to position [1021, 0]
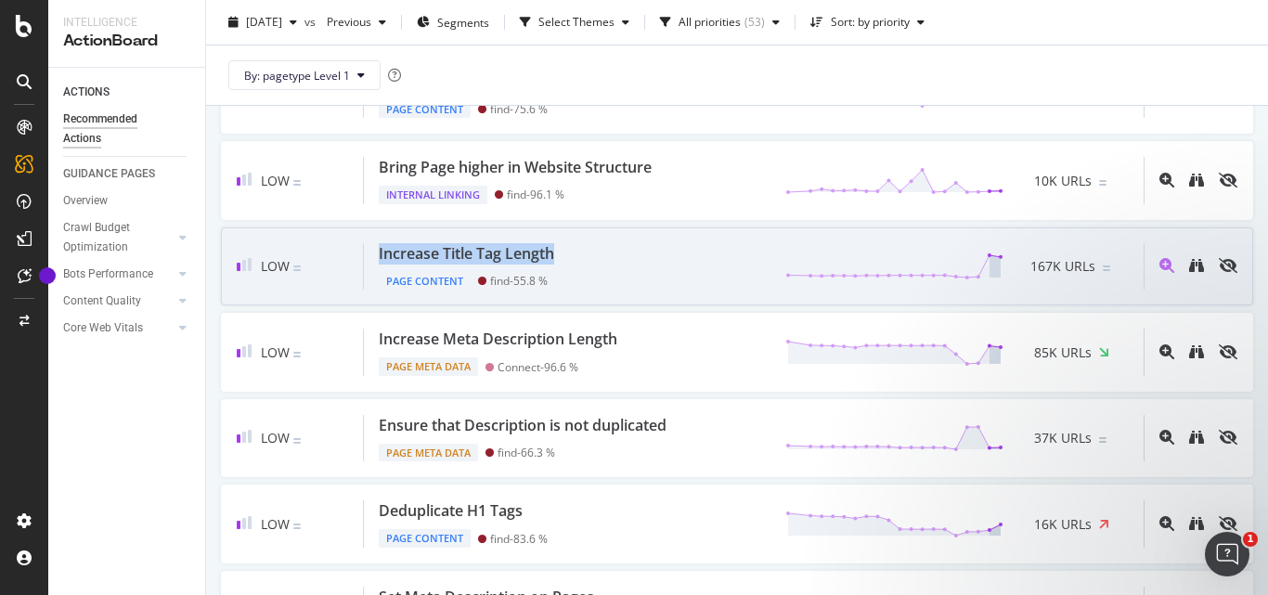
drag, startPoint x: 366, startPoint y: 250, endPoint x: 582, endPoint y: 257, distance: 216.4
click at [582, 257] on div "Increase Title Tag Length Page Content find - 55.8 % 167K URLs" at bounding box center [754, 266] width 780 height 47
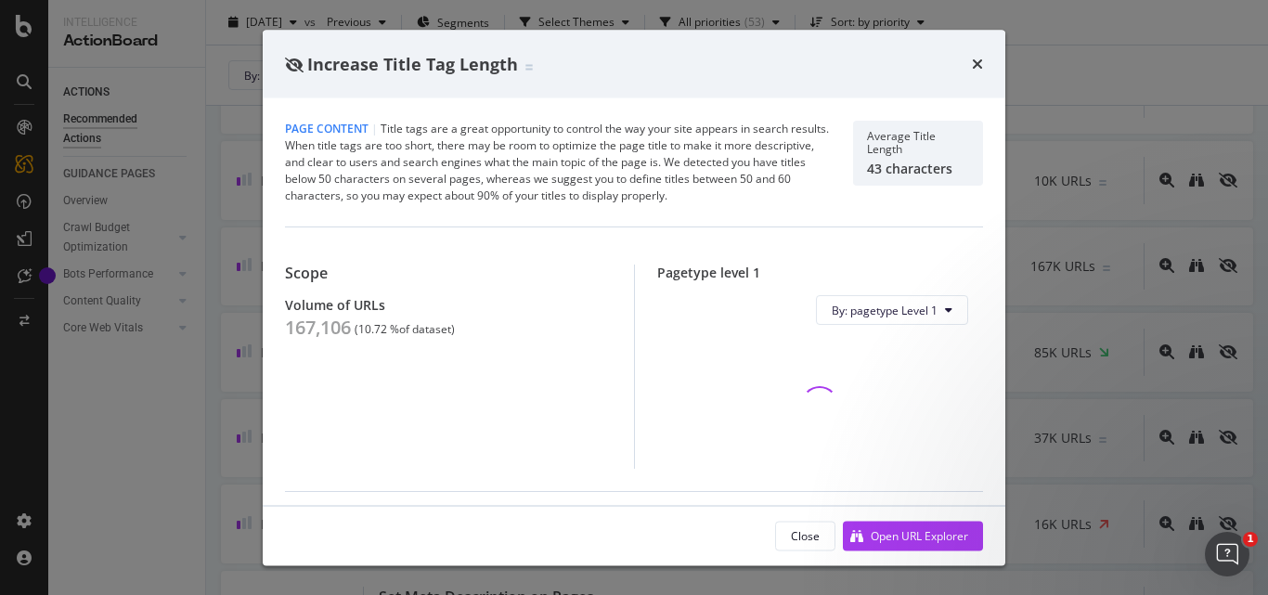
drag, startPoint x: 551, startPoint y: 253, endPoint x: 426, endPoint y: 249, distance: 125.4
click at [426, 249] on div "Scope Volume of URLs 167,106 ( 10.72 % of dataset ) Pagetype level 1 By: pagety…" at bounding box center [634, 348] width 698 height 242
click at [416, 63] on span "Increase Title Tag Length" at bounding box center [412, 63] width 211 height 22
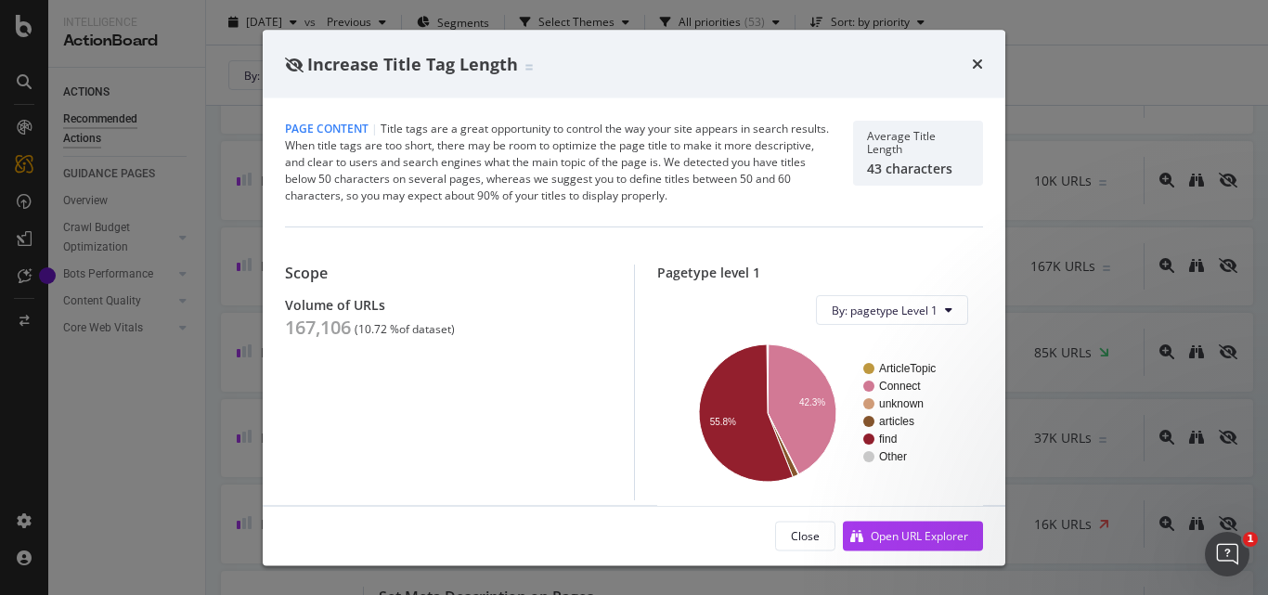
click at [290, 321] on div "167,106" at bounding box center [318, 328] width 66 height 22
click at [297, 326] on div "167,106" at bounding box center [318, 328] width 66 height 22
drag, startPoint x: 360, startPoint y: 328, endPoint x: 385, endPoint y: 327, distance: 25.1
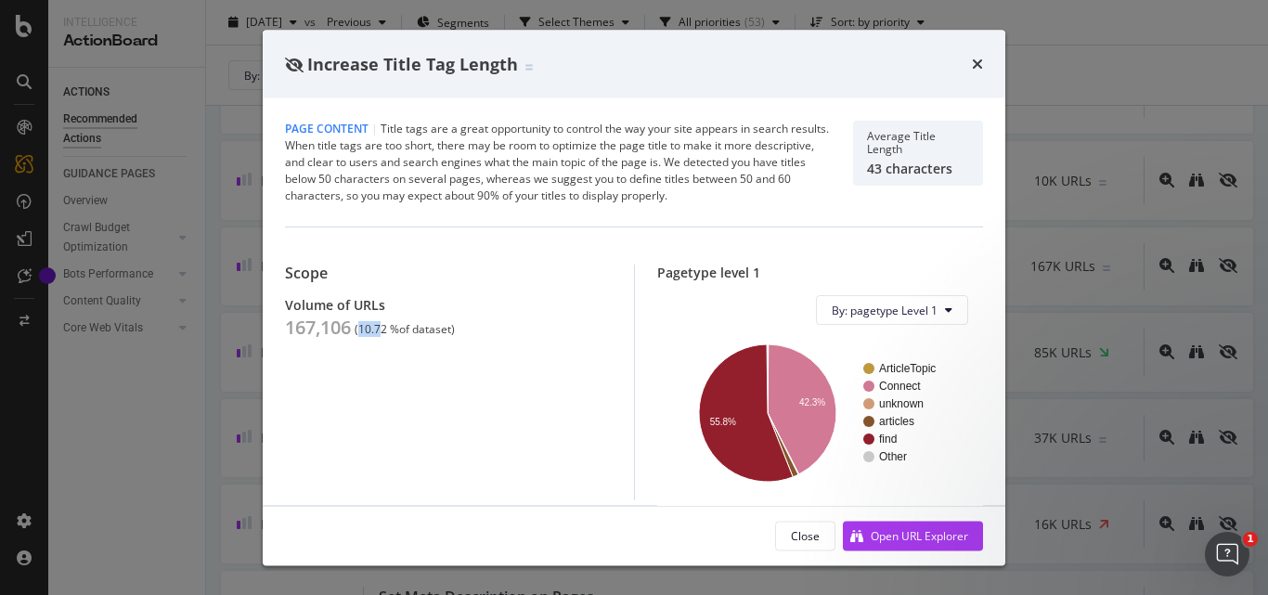
click at [385, 327] on div "( 10.72 % of dataset )" at bounding box center [405, 329] width 100 height 13
drag, startPoint x: 381, startPoint y: 327, endPoint x: 341, endPoint y: 374, distance: 61.9
click at [341, 374] on div "Scope Volume of URLs 167,106 ( 10.72 % of dataset )" at bounding box center [459, 383] width 349 height 236
drag, startPoint x: 362, startPoint y: 324, endPoint x: 386, endPoint y: 324, distance: 24.1
click at [386, 324] on div "( 10.72 % of dataset )" at bounding box center [405, 329] width 100 height 13
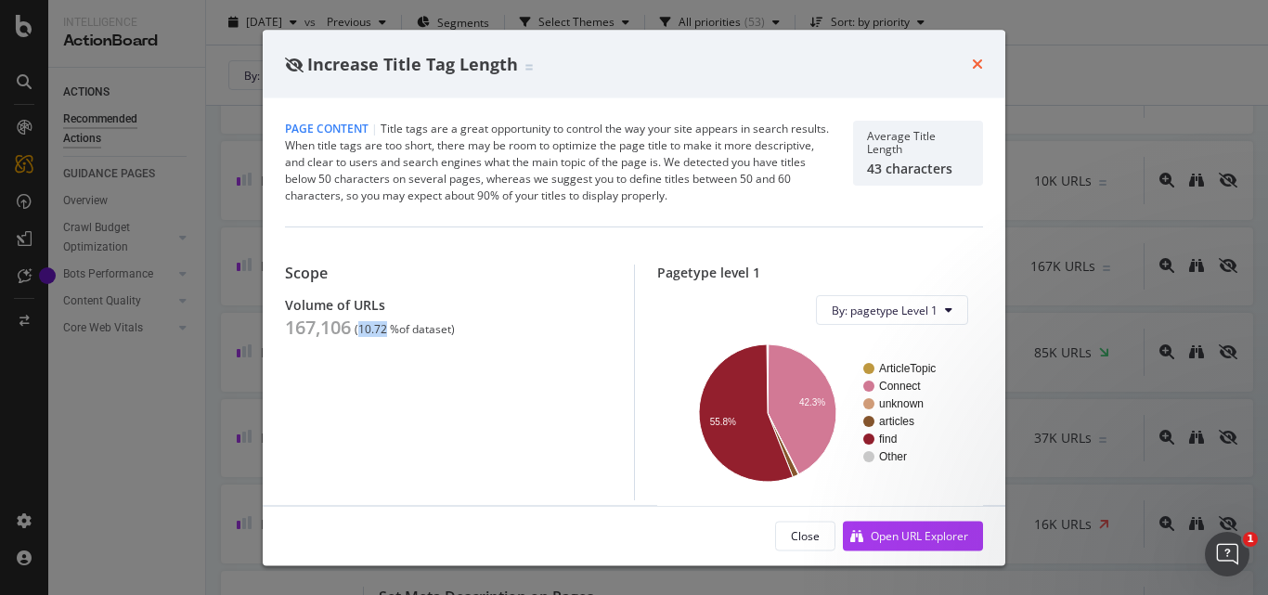
click at [980, 63] on icon "times" at bounding box center [977, 64] width 11 height 15
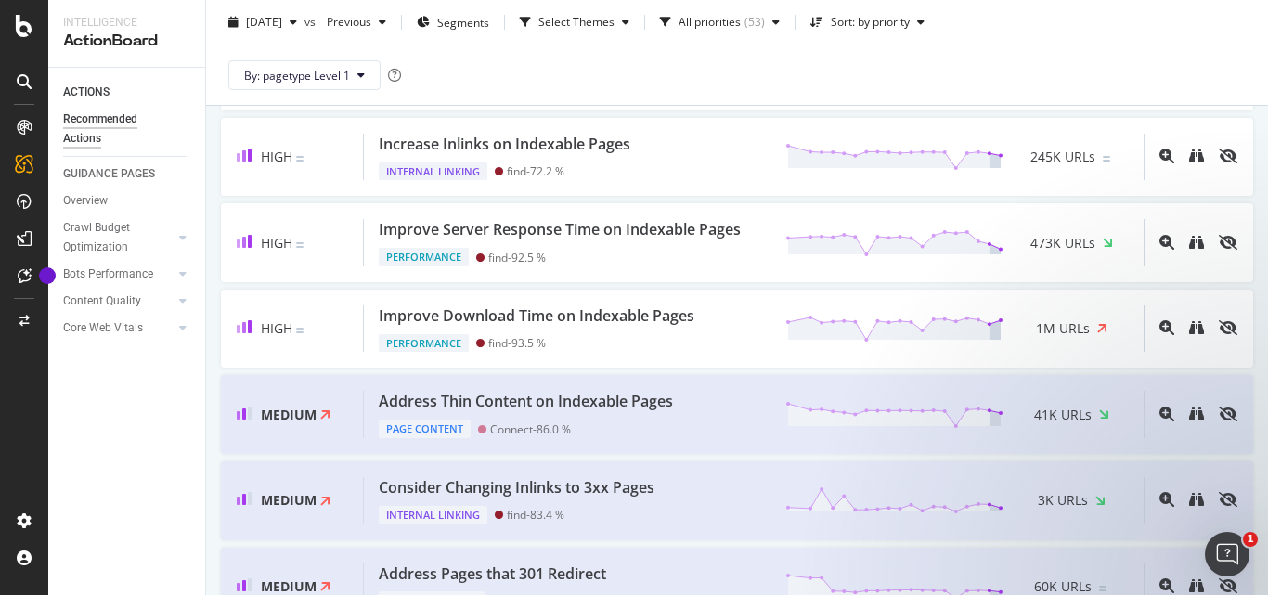
scroll to position [93, 0]
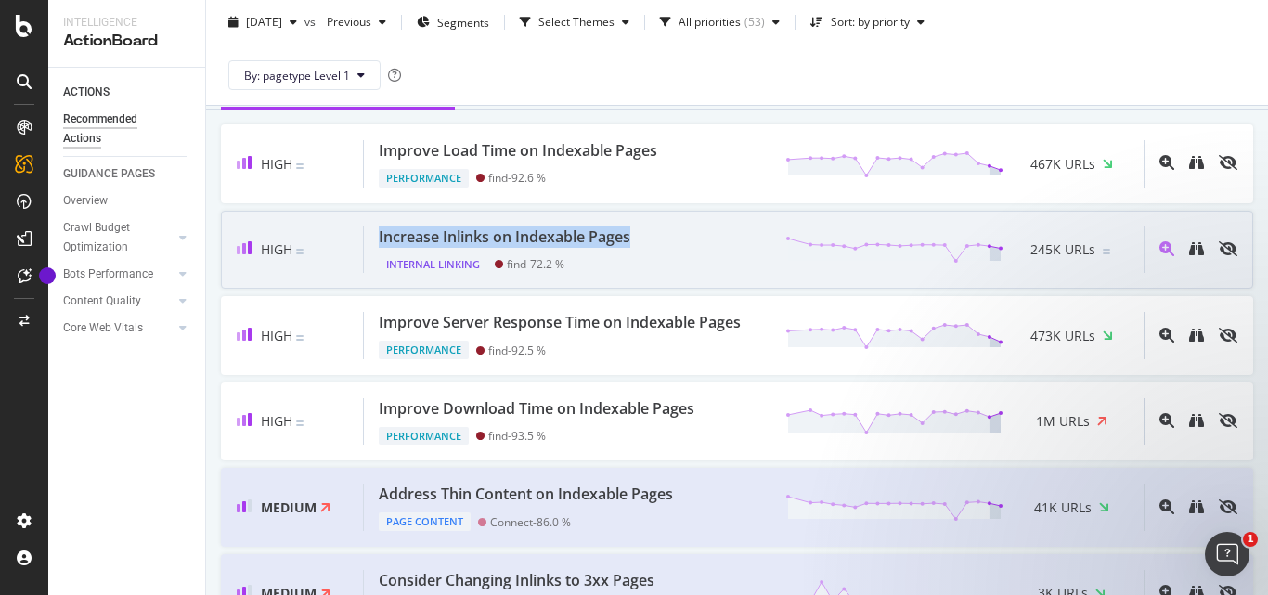
drag, startPoint x: 366, startPoint y: 236, endPoint x: 635, endPoint y: 237, distance: 269.2
click at [635, 237] on div "Increase Inlinks on Indexable Pages Internal Linking find - 72.2 % 245K URLs" at bounding box center [754, 250] width 780 height 47
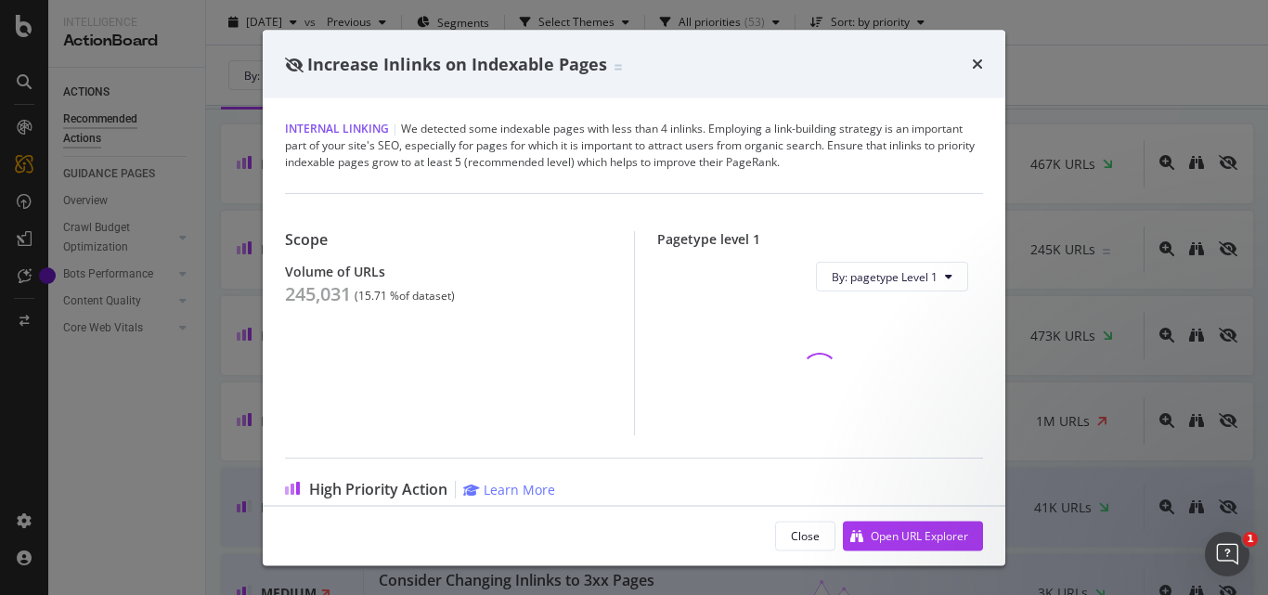
click at [329, 291] on div "245,031" at bounding box center [318, 294] width 66 height 22
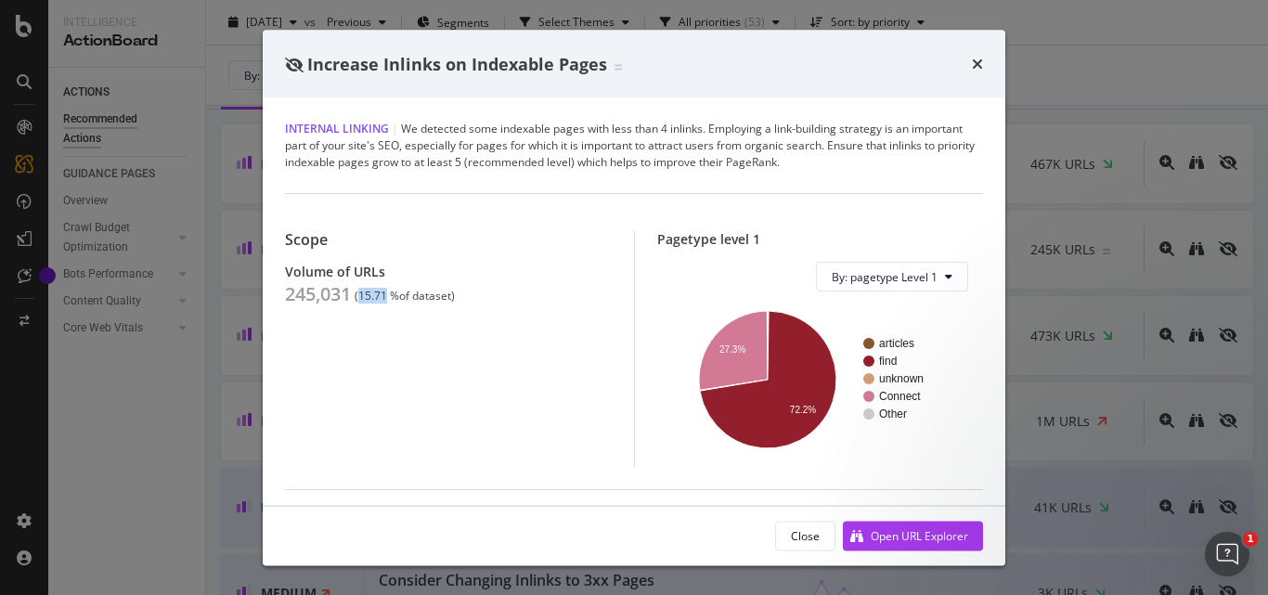
drag, startPoint x: 359, startPoint y: 291, endPoint x: 387, endPoint y: 289, distance: 28.0
click at [387, 290] on div "( 15.71 % of dataset )" at bounding box center [405, 296] width 100 height 13
drag, startPoint x: 286, startPoint y: 296, endPoint x: 350, endPoint y: 289, distance: 64.5
click at [350, 289] on div "245,031" at bounding box center [318, 294] width 66 height 22
click at [525, 57] on span "Increase Inlinks on Indexable Pages" at bounding box center [457, 63] width 300 height 22
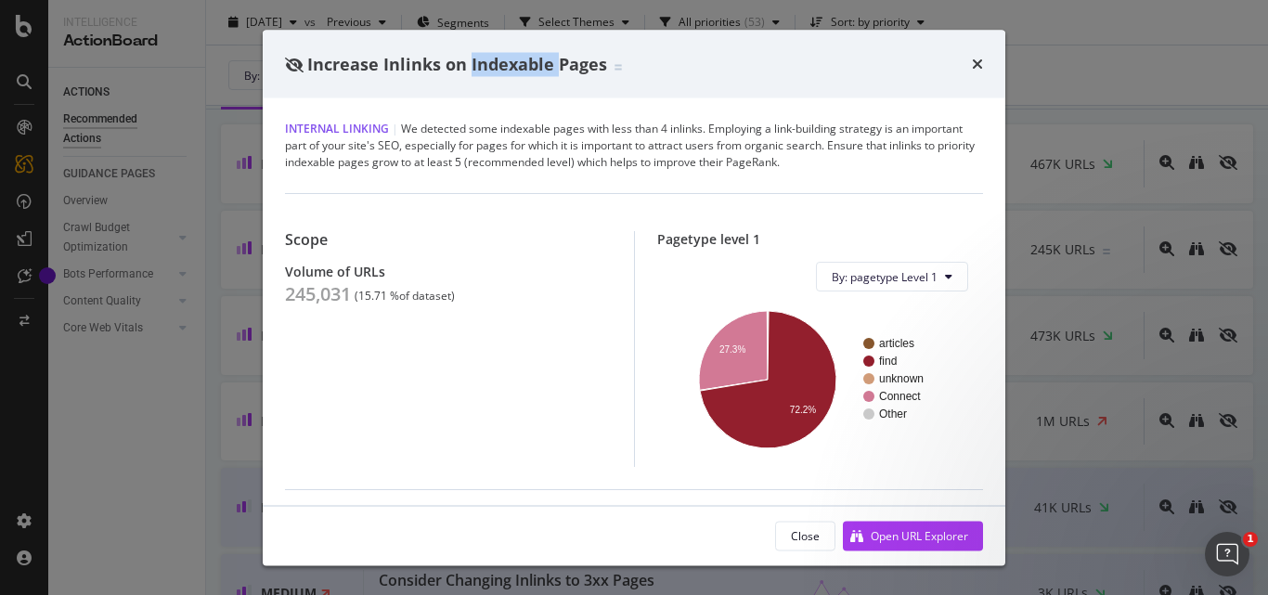
click at [525, 57] on span "Increase Inlinks on Indexable Pages" at bounding box center [457, 63] width 300 height 22
click at [974, 69] on icon "times" at bounding box center [977, 64] width 11 height 15
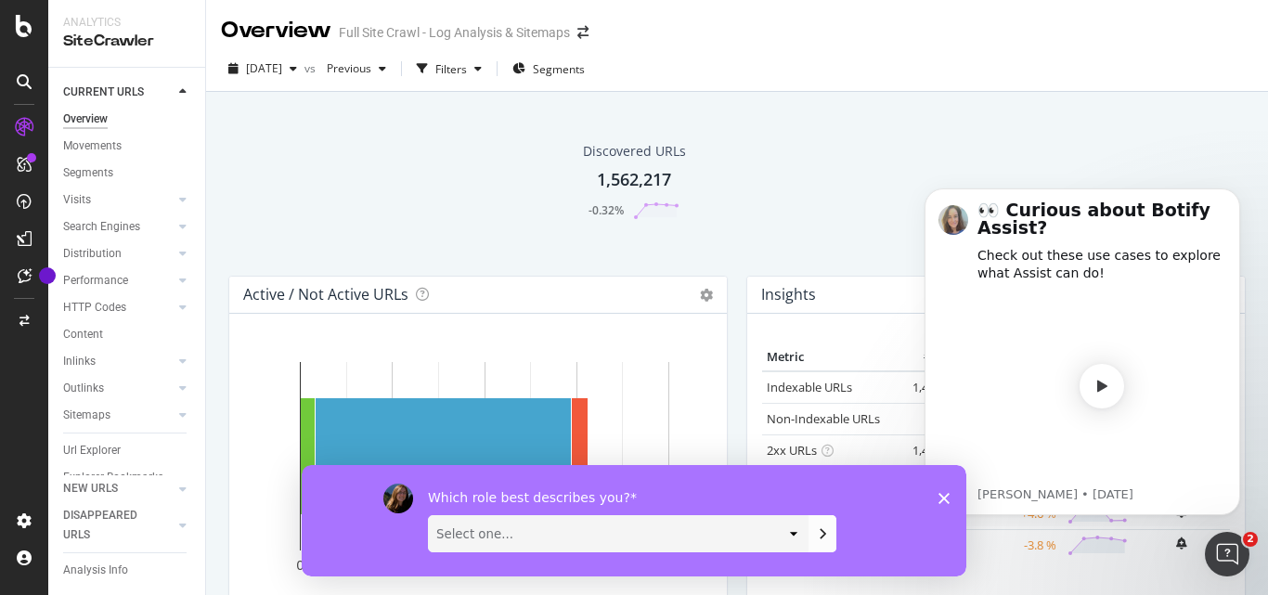
click at [943, 495] on icon "Close survey" at bounding box center [944, 497] width 11 height 11
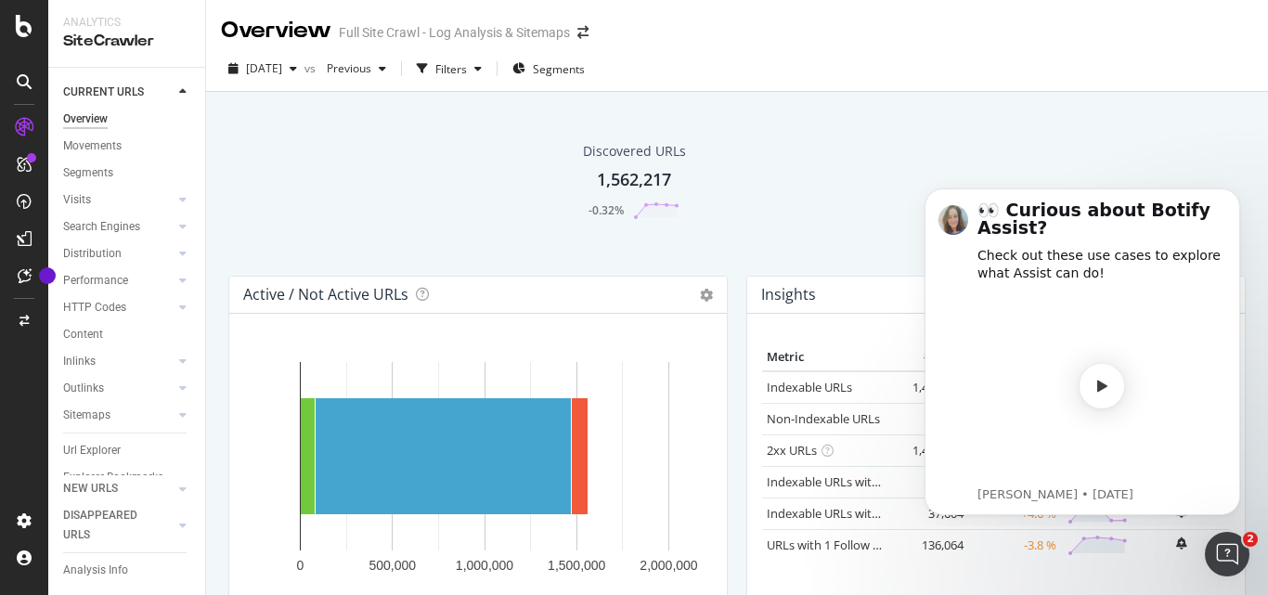
drag, startPoint x: 1226, startPoint y: 194, endPoint x: 1228, endPoint y: 313, distance: 118.8
click at [1228, 194] on button "Dismiss notification" at bounding box center [1234, 193] width 19 height 19
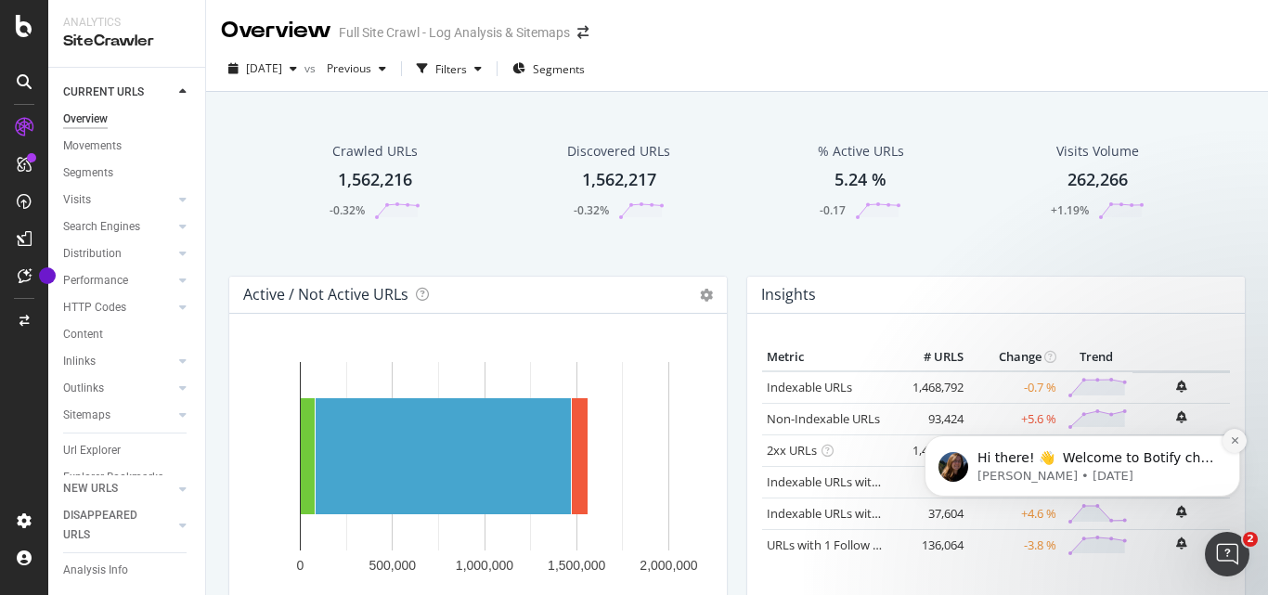
click at [1232, 437] on icon "Dismiss notification" at bounding box center [1235, 440] width 10 height 10
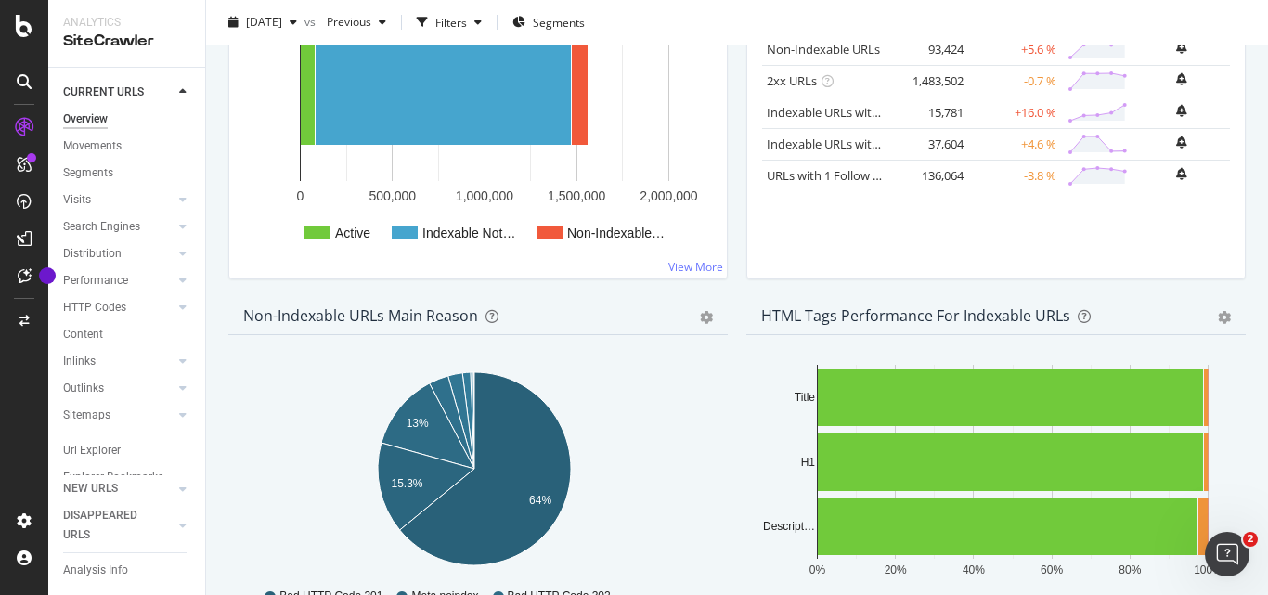
scroll to position [371, 0]
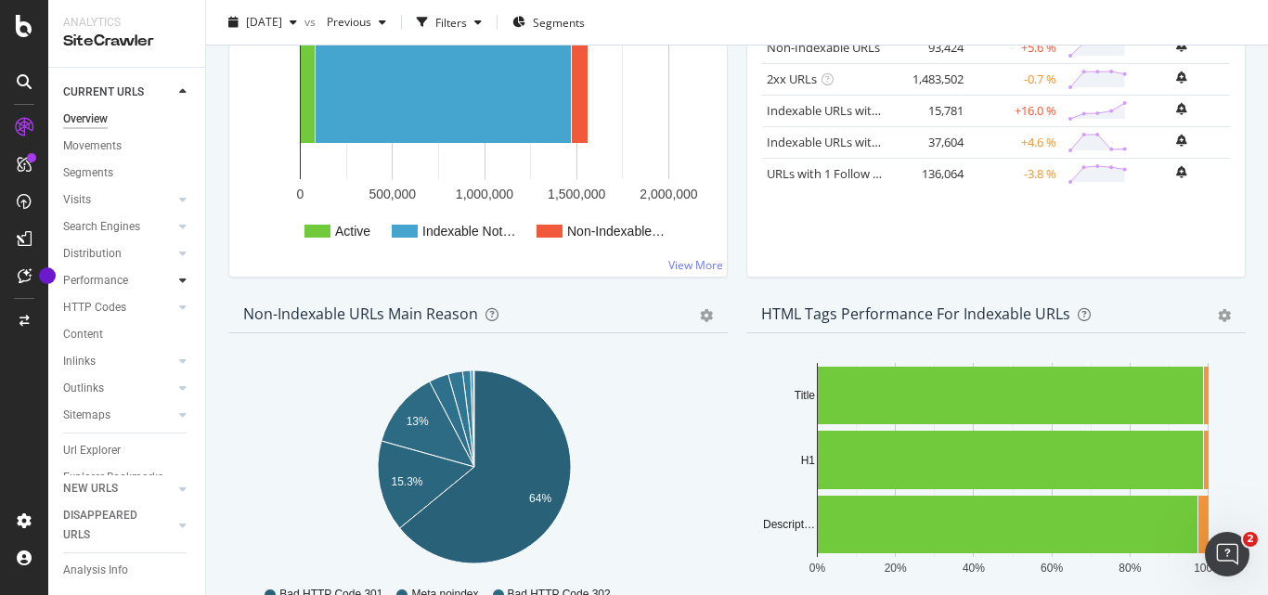
click at [179, 280] on icon at bounding box center [182, 280] width 7 height 11
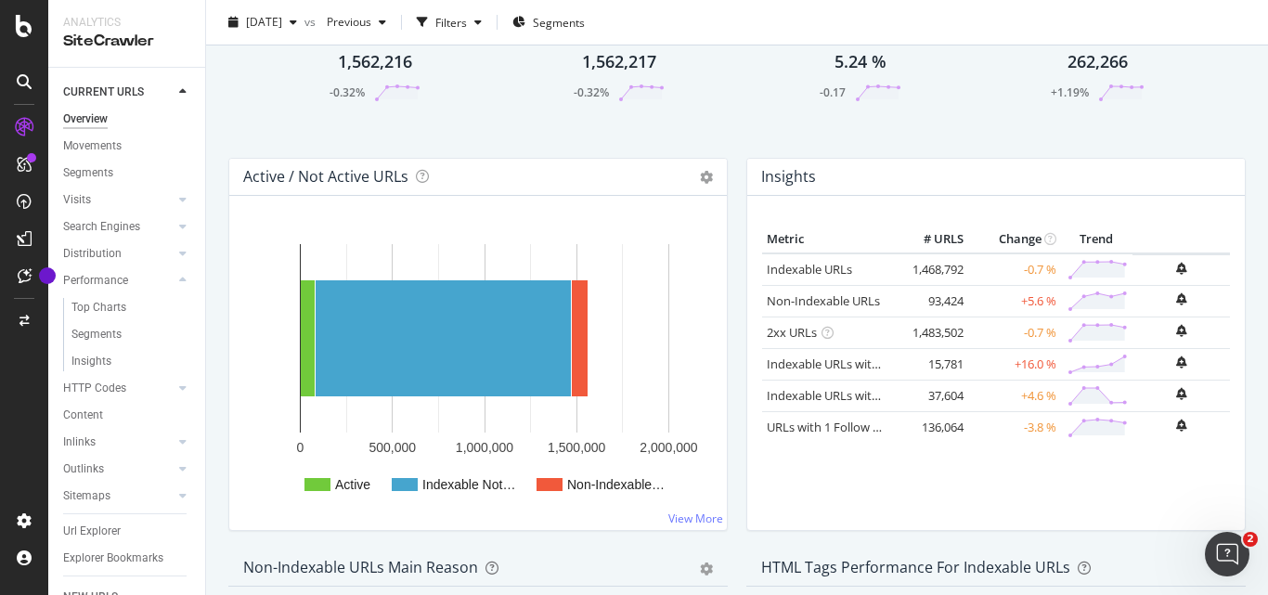
scroll to position [0, 0]
